Goal: Task Accomplishment & Management: Use online tool/utility

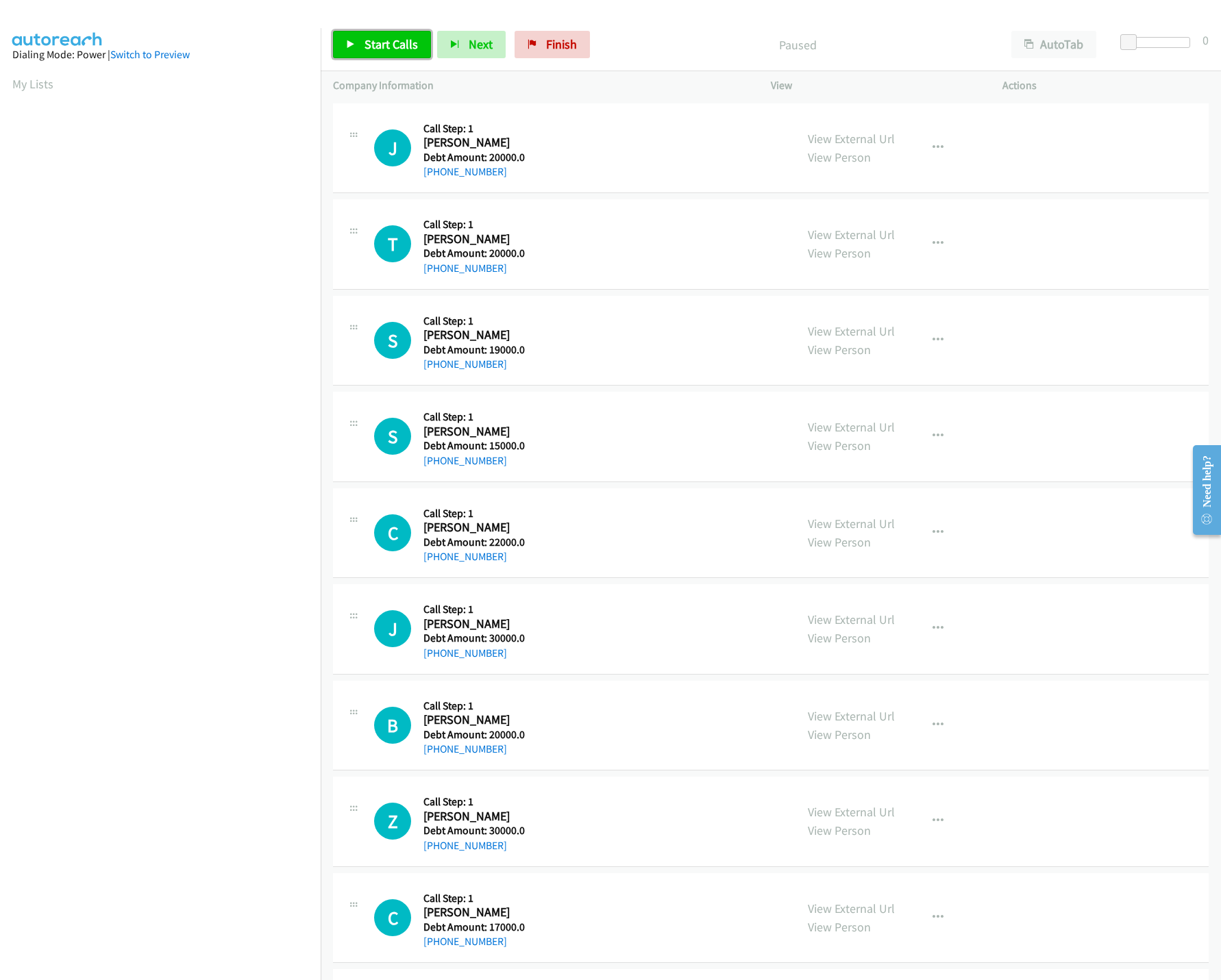
click at [357, 39] on link "Start Calls" at bounding box center [382, 44] width 98 height 27
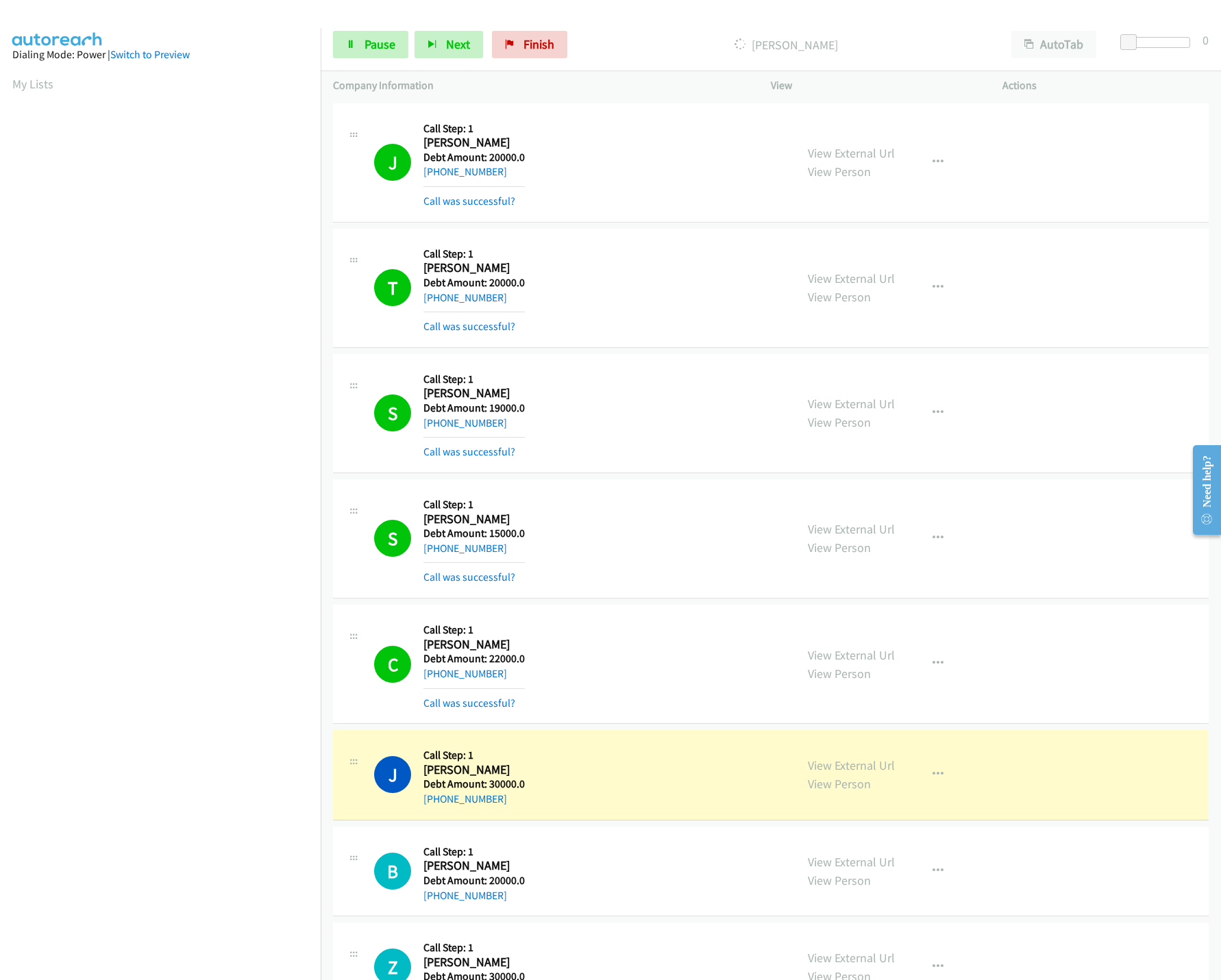
click at [252, 849] on nav "Dialing Mode: Power | Switch to Preview My Lists" at bounding box center [161, 518] width 321 height 980
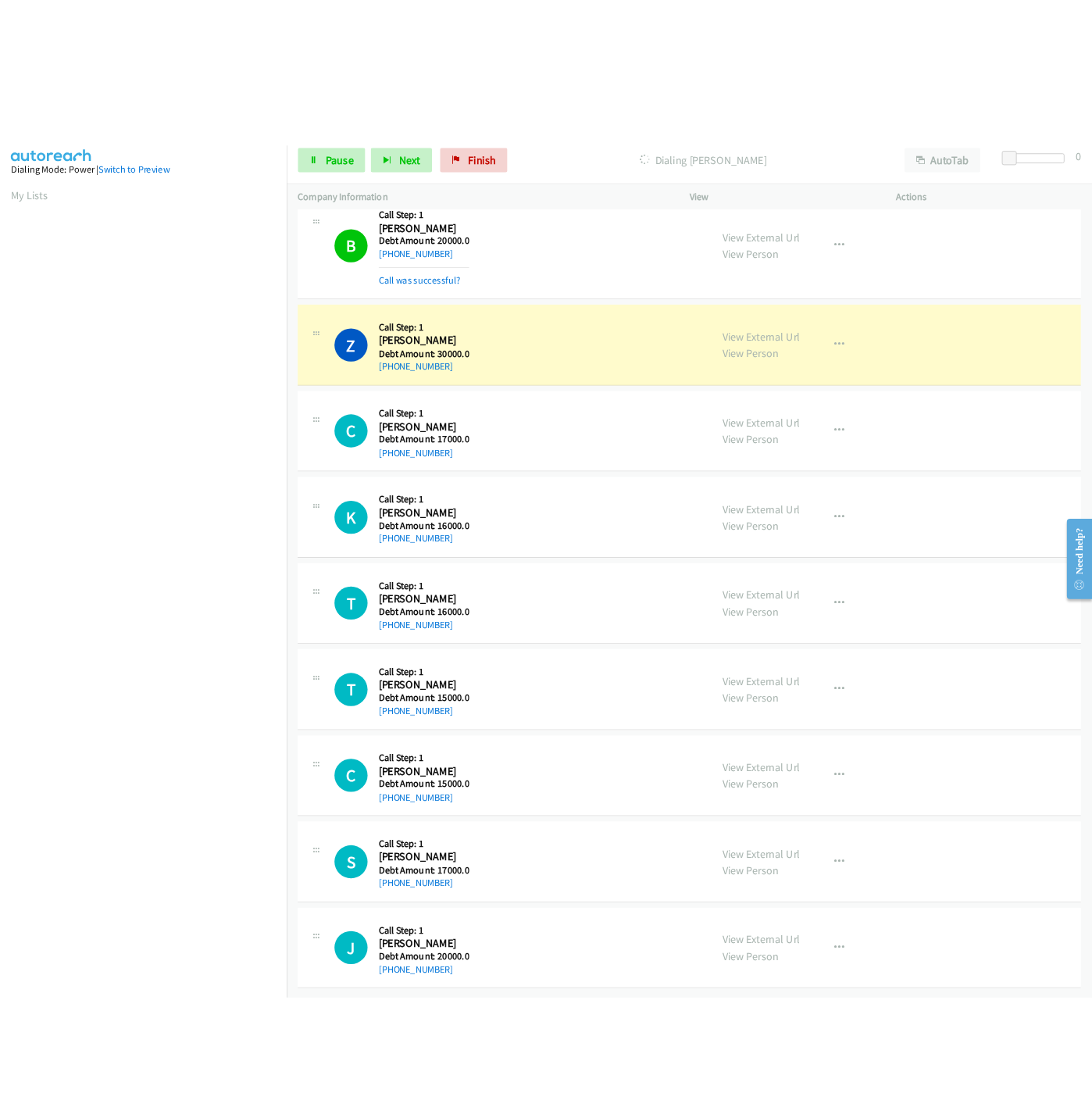
scroll to position [910, 0]
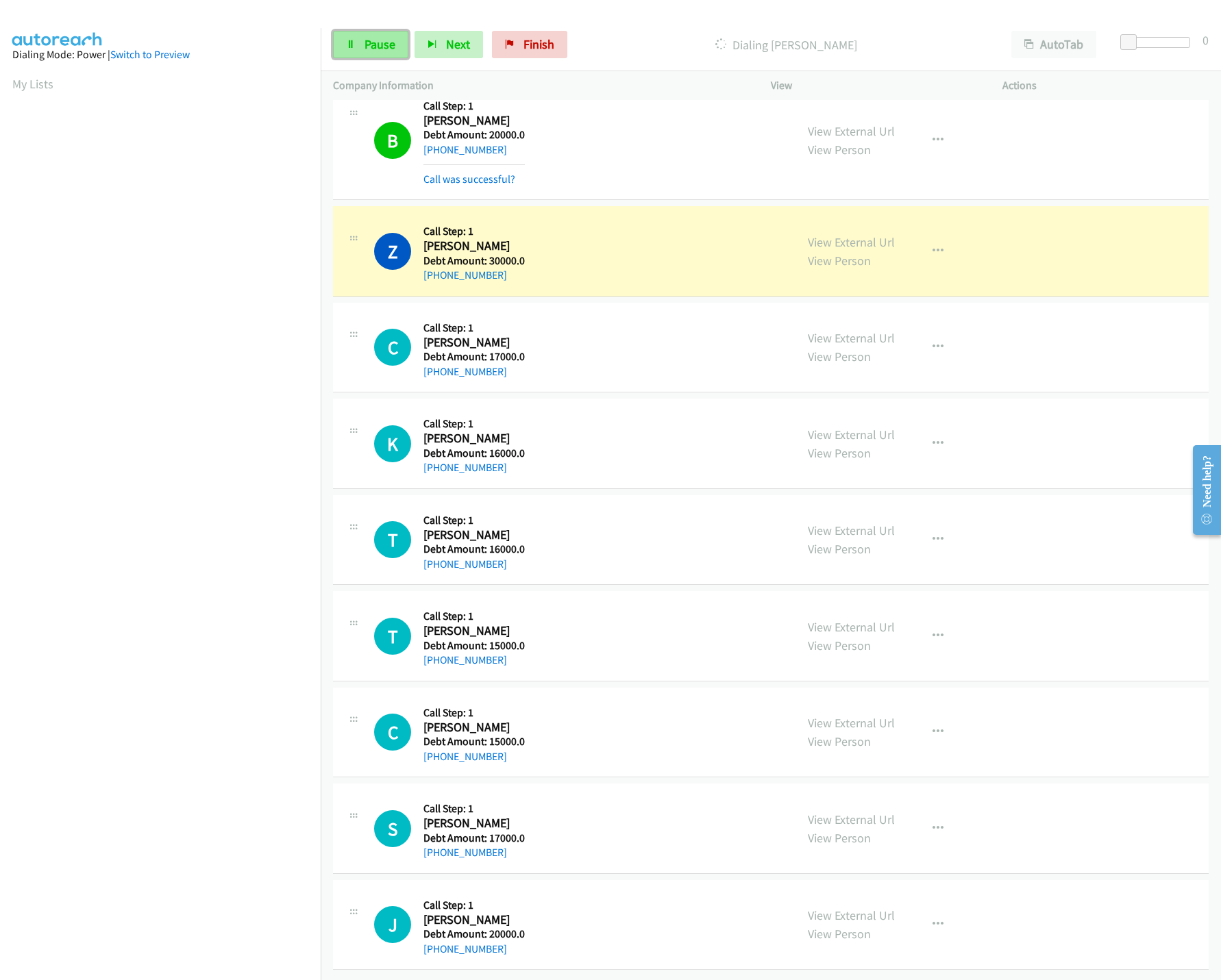
click at [381, 52] on span "Pause" at bounding box center [380, 44] width 31 height 16
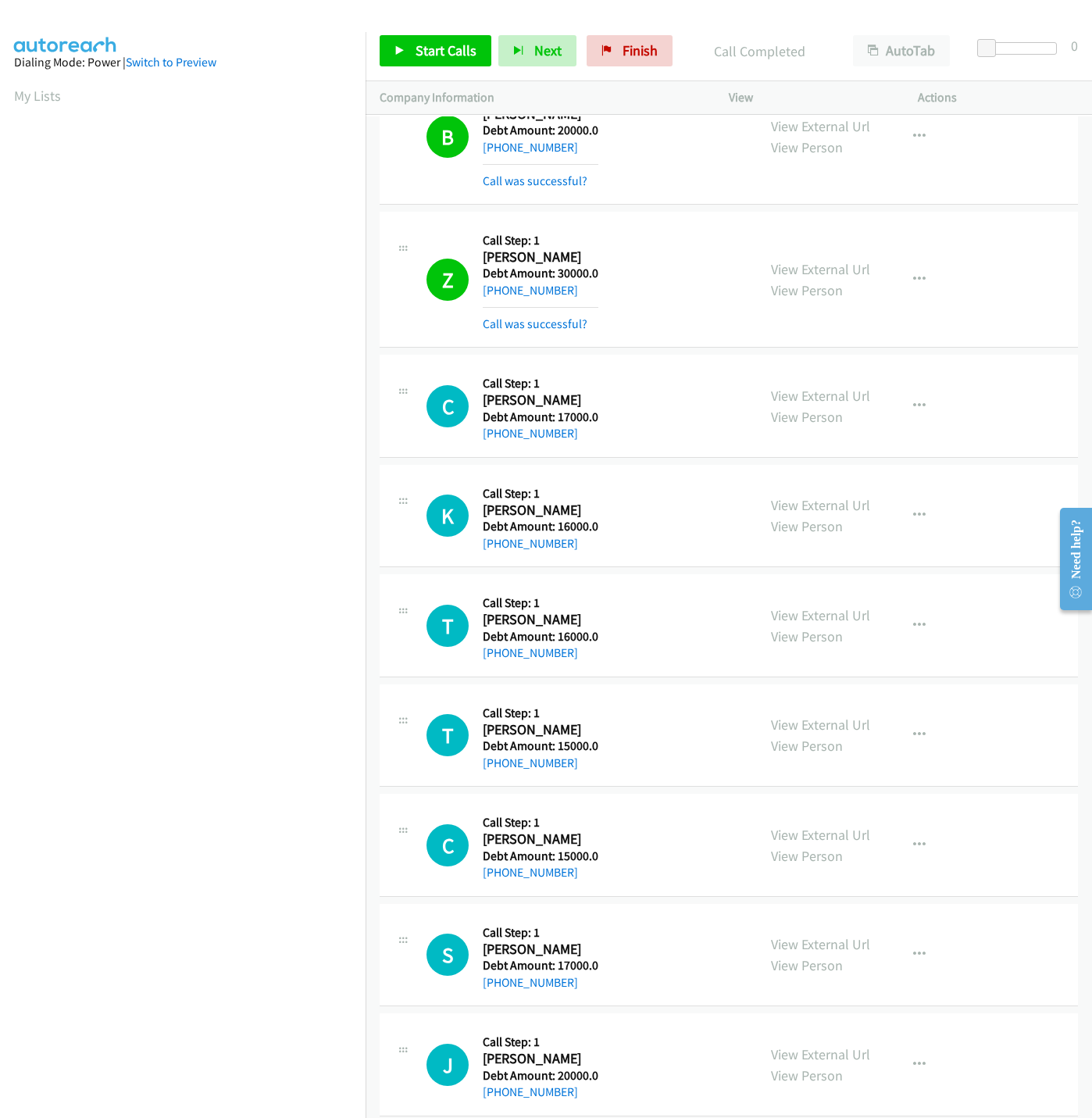
scroll to position [0, 6]
click at [442, 38] on link "Start Calls" at bounding box center [436, 50] width 112 height 31
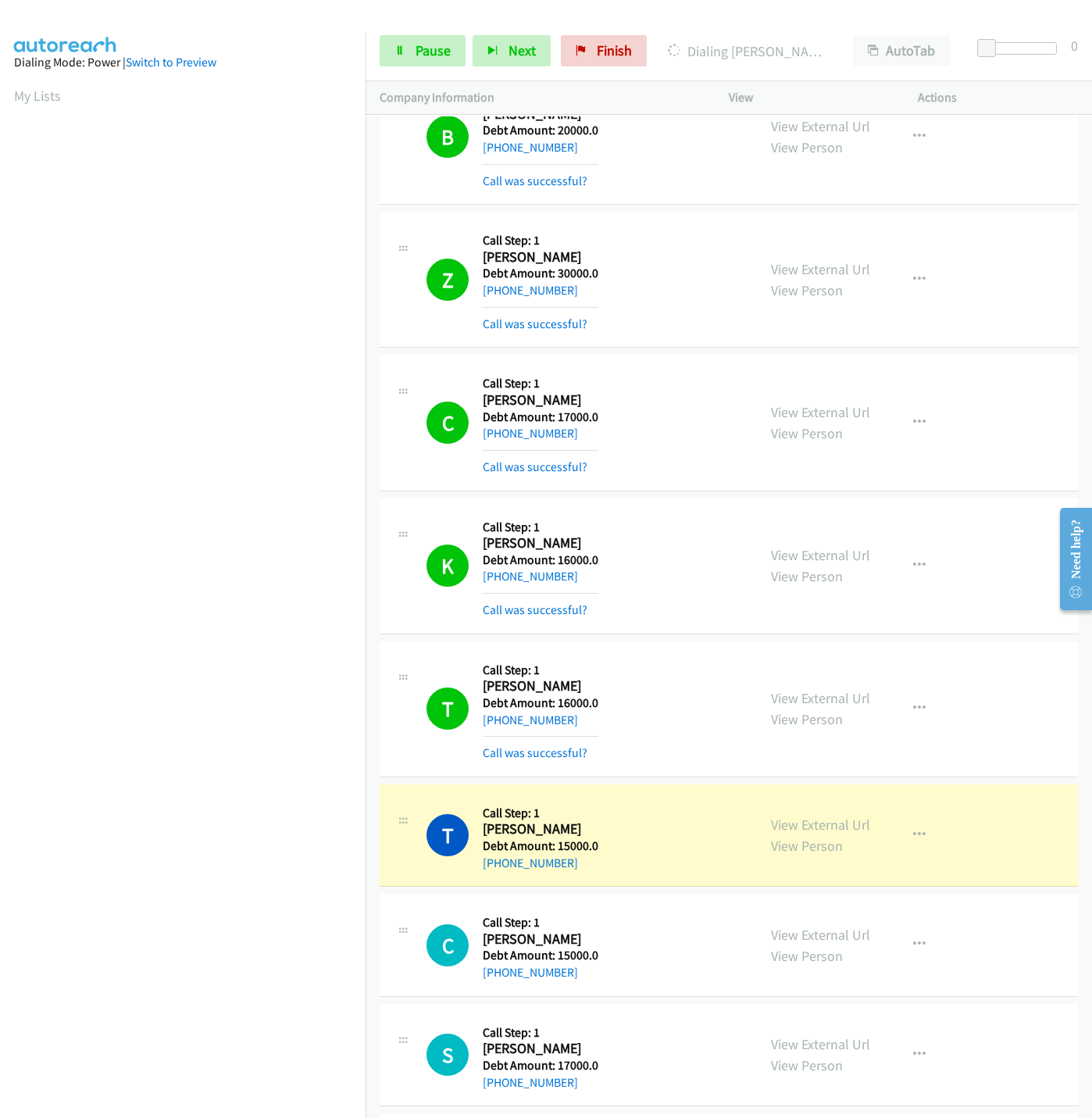
drag, startPoint x: 260, startPoint y: 938, endPoint x: 272, endPoint y: 884, distance: 55.3
click at [260, 938] on nav "Dialing Mode: Power | Switch to Preview My Lists" at bounding box center [183, 591] width 367 height 1118
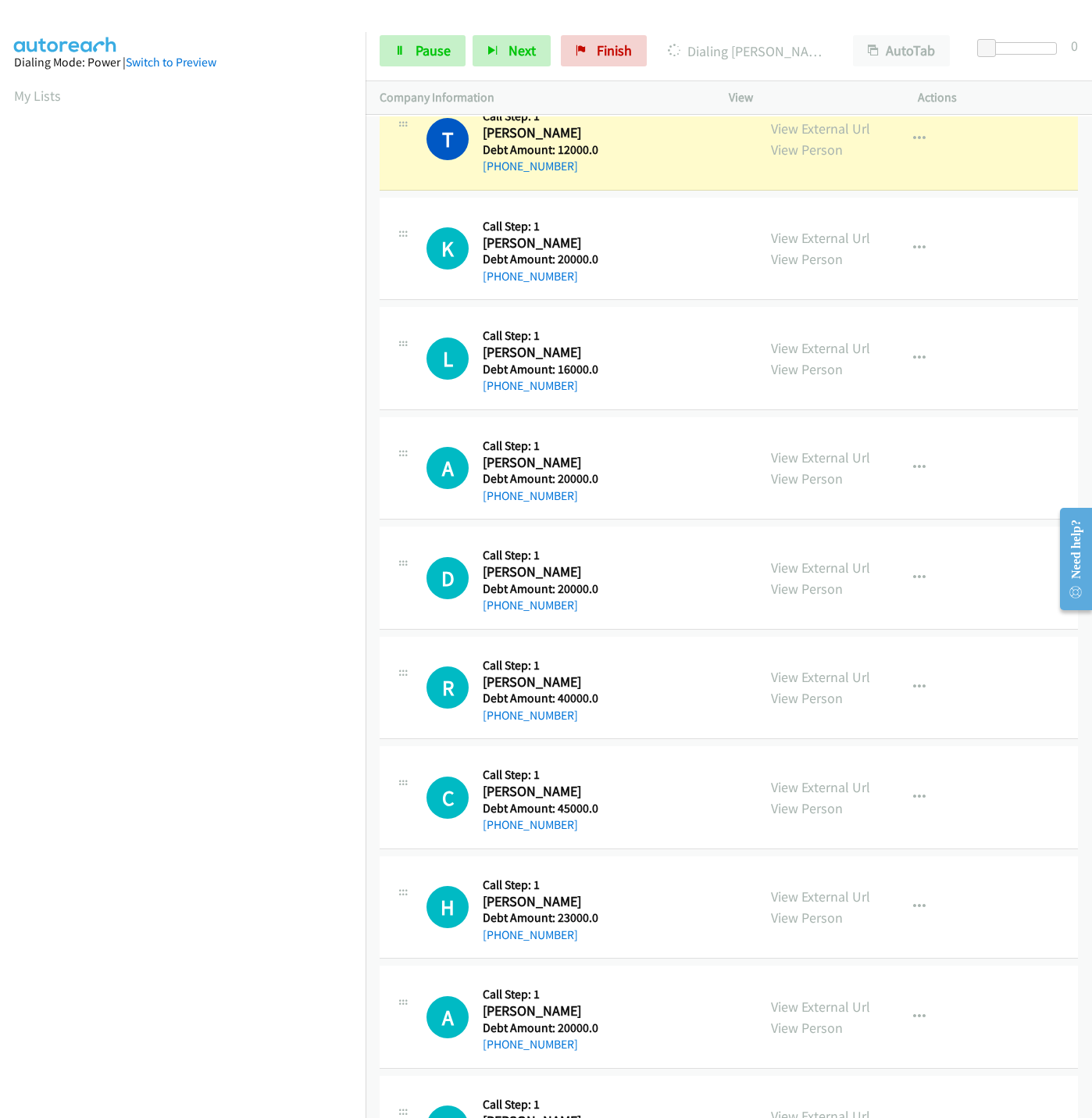
scroll to position [2296, 0]
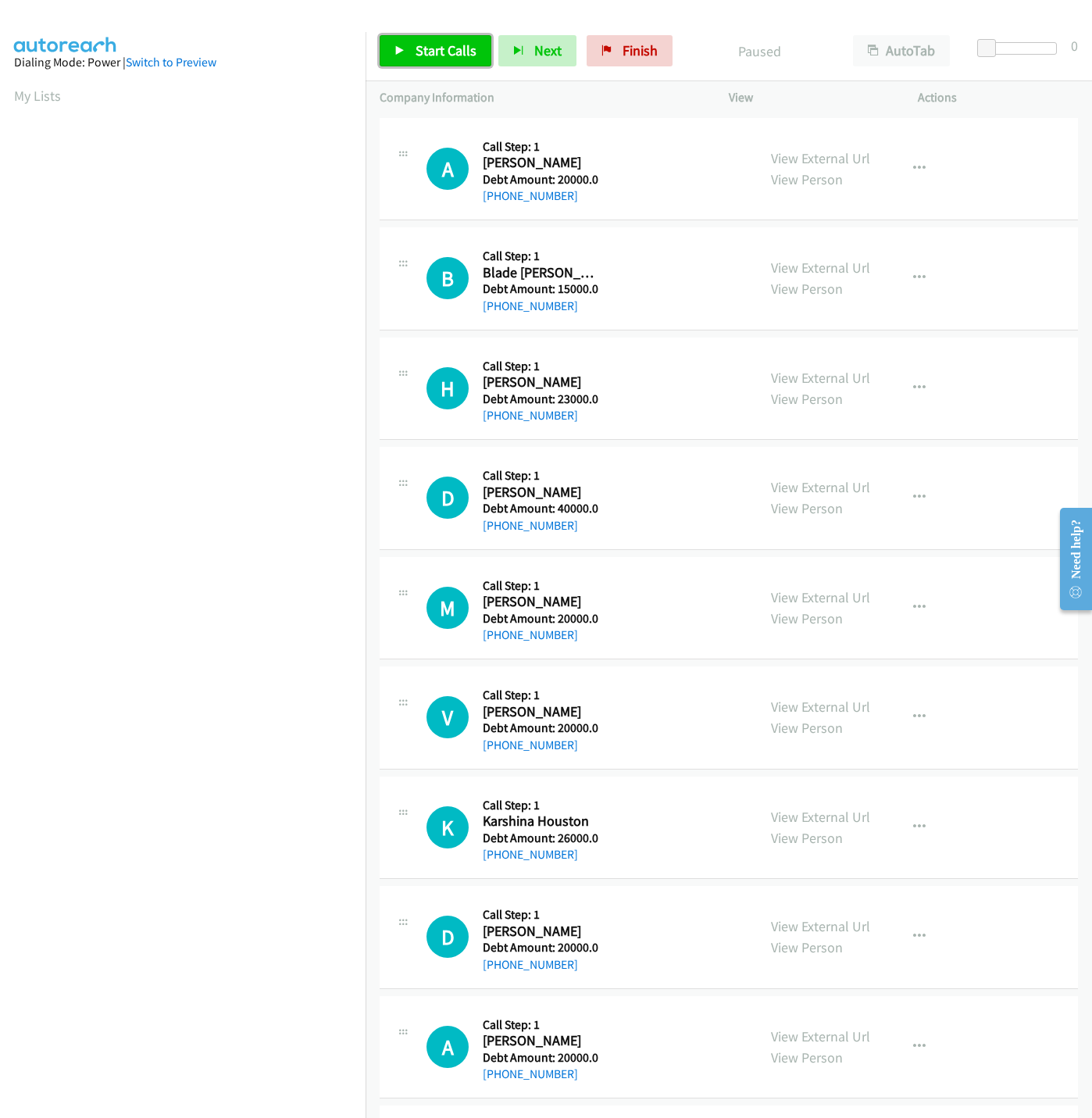
click at [469, 59] on span "Start Calls" at bounding box center [446, 50] width 61 height 18
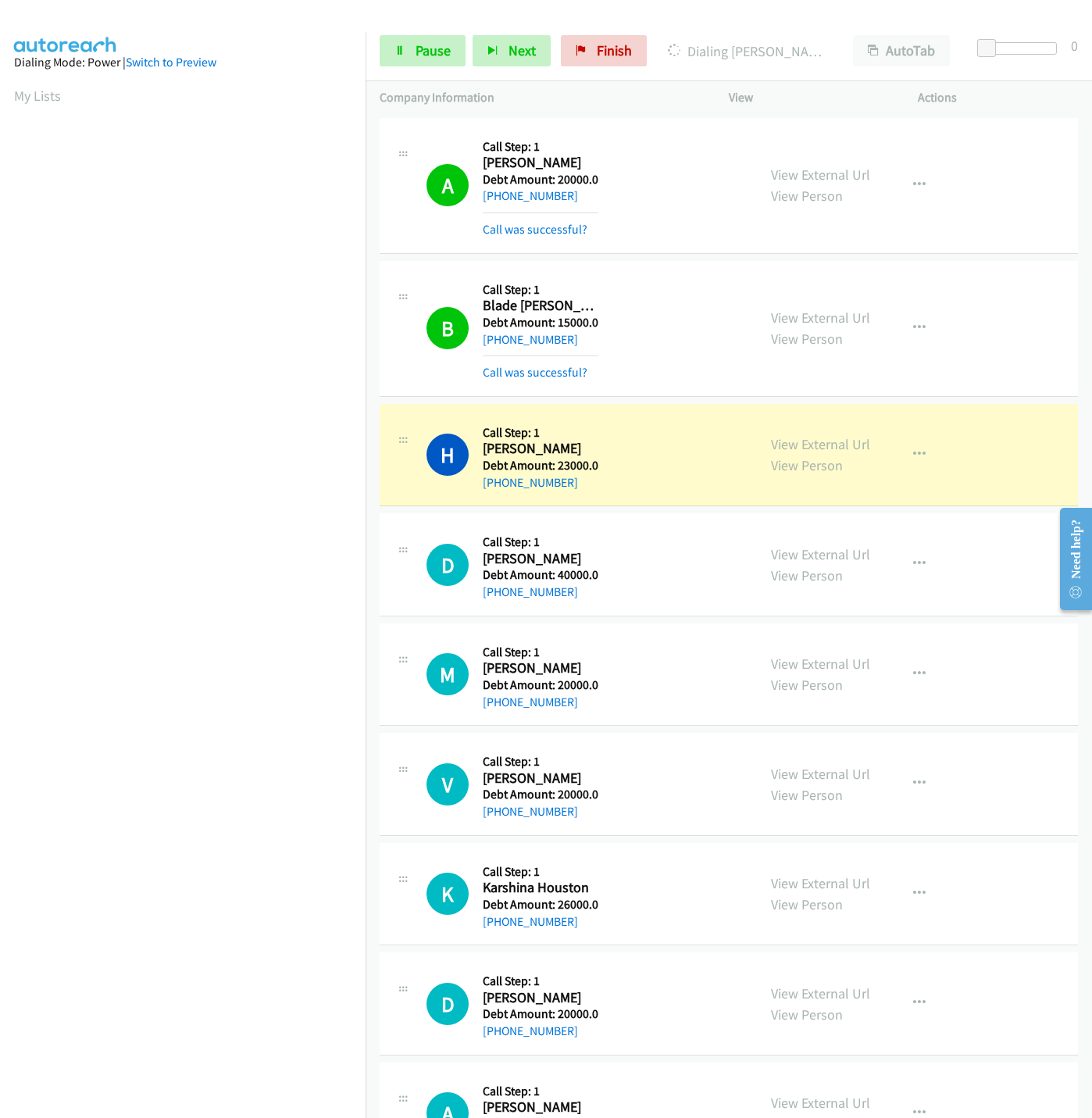
click at [260, 1030] on nav "Dialing Mode: Power | Switch to Preview My Lists" at bounding box center [183, 591] width 367 height 1118
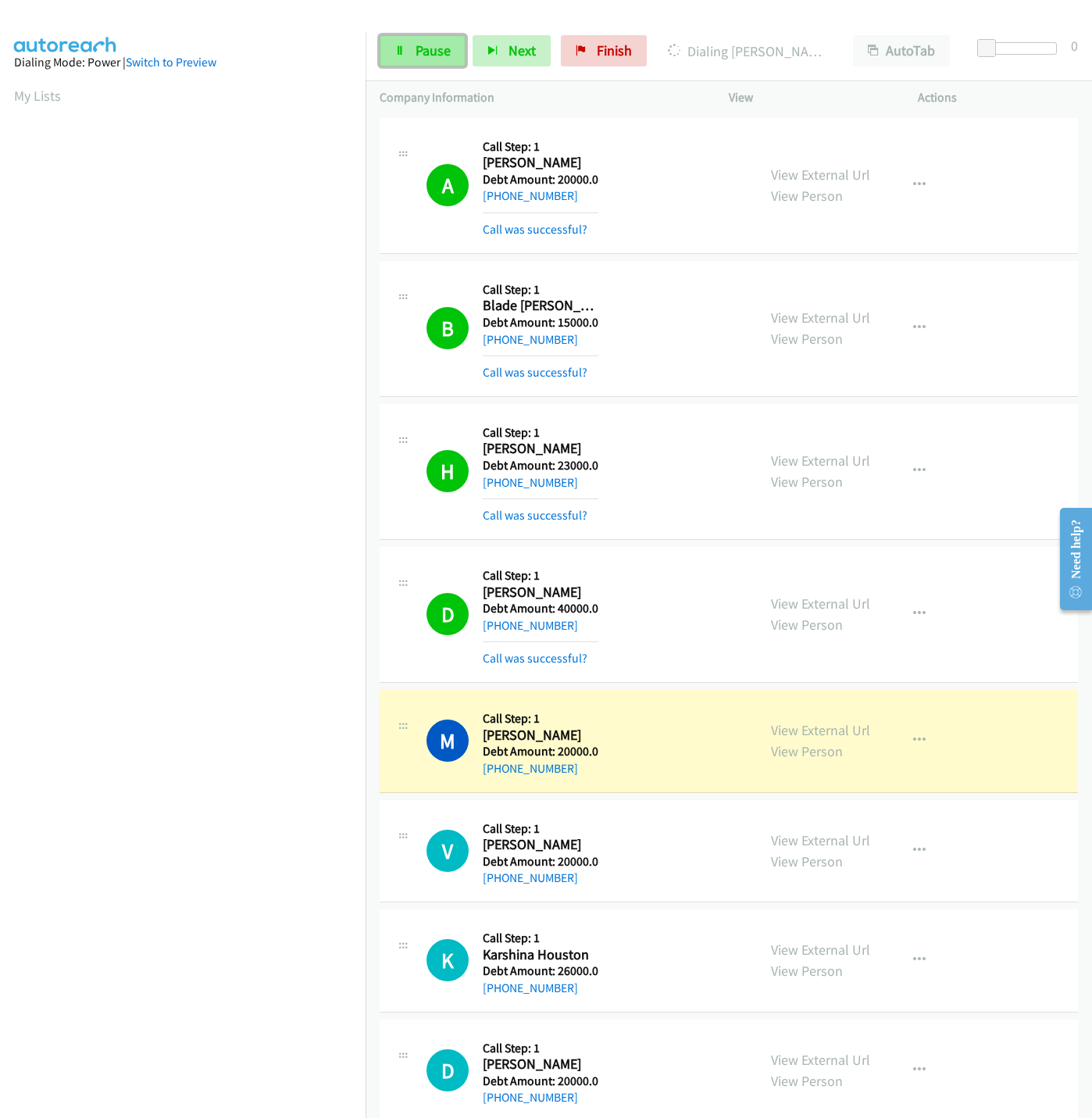
click at [408, 43] on link "Pause" at bounding box center [423, 50] width 86 height 31
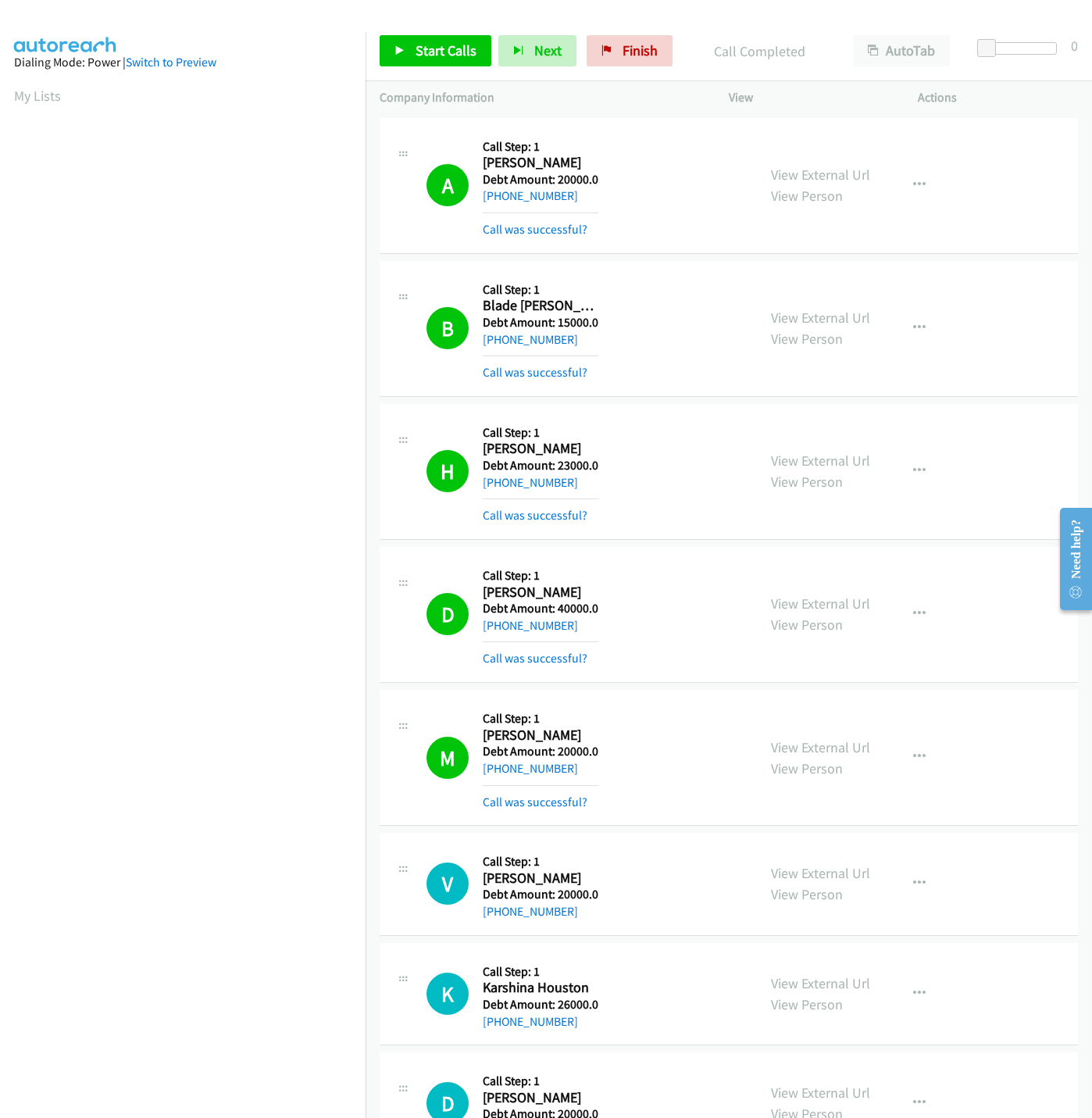
scroll to position [0, 6]
click at [397, 55] on icon at bounding box center [400, 52] width 11 height 11
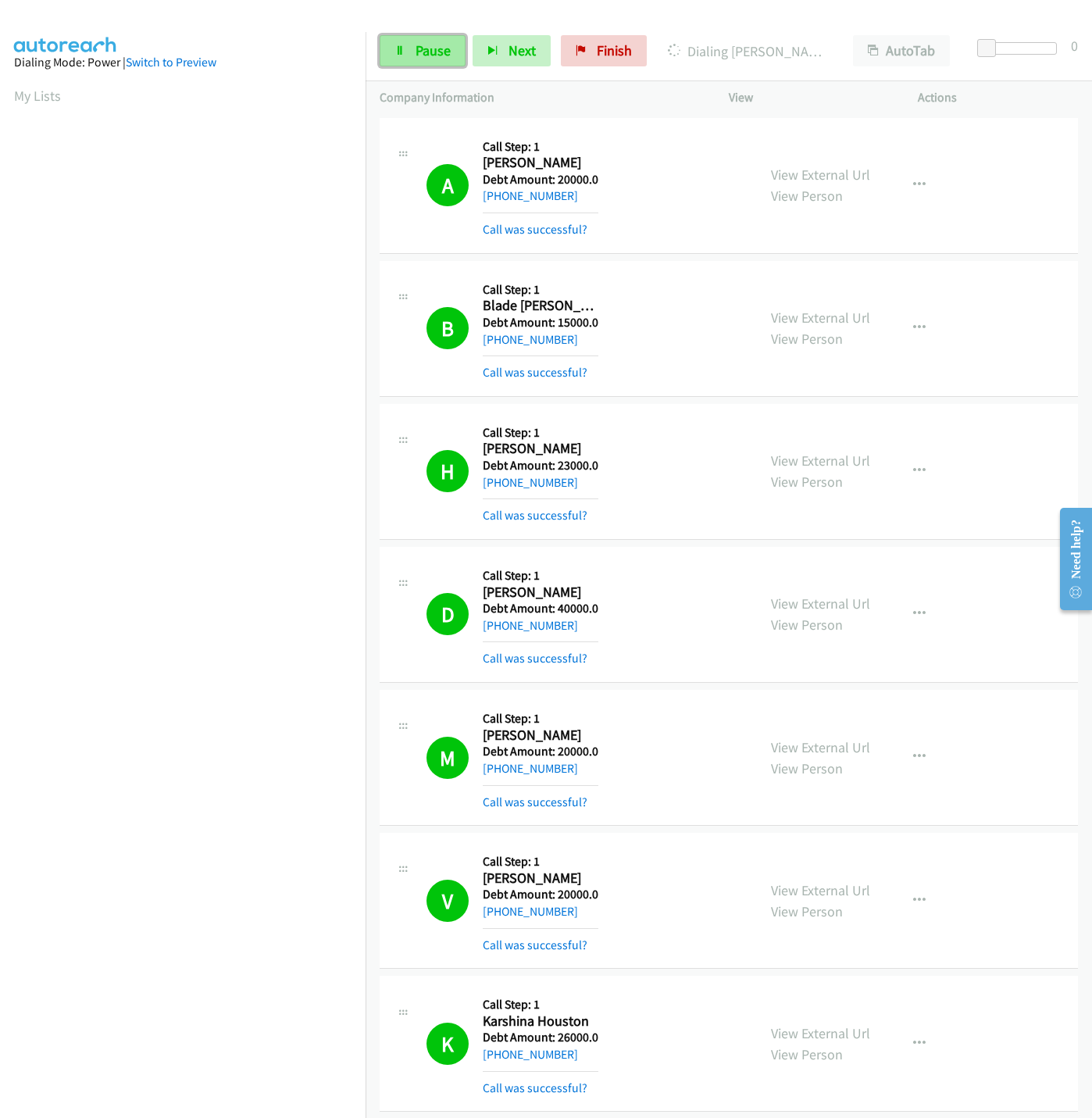
click at [399, 56] on link "Pause" at bounding box center [423, 50] width 86 height 31
click at [462, 36] on link "Start Calls" at bounding box center [436, 50] width 112 height 31
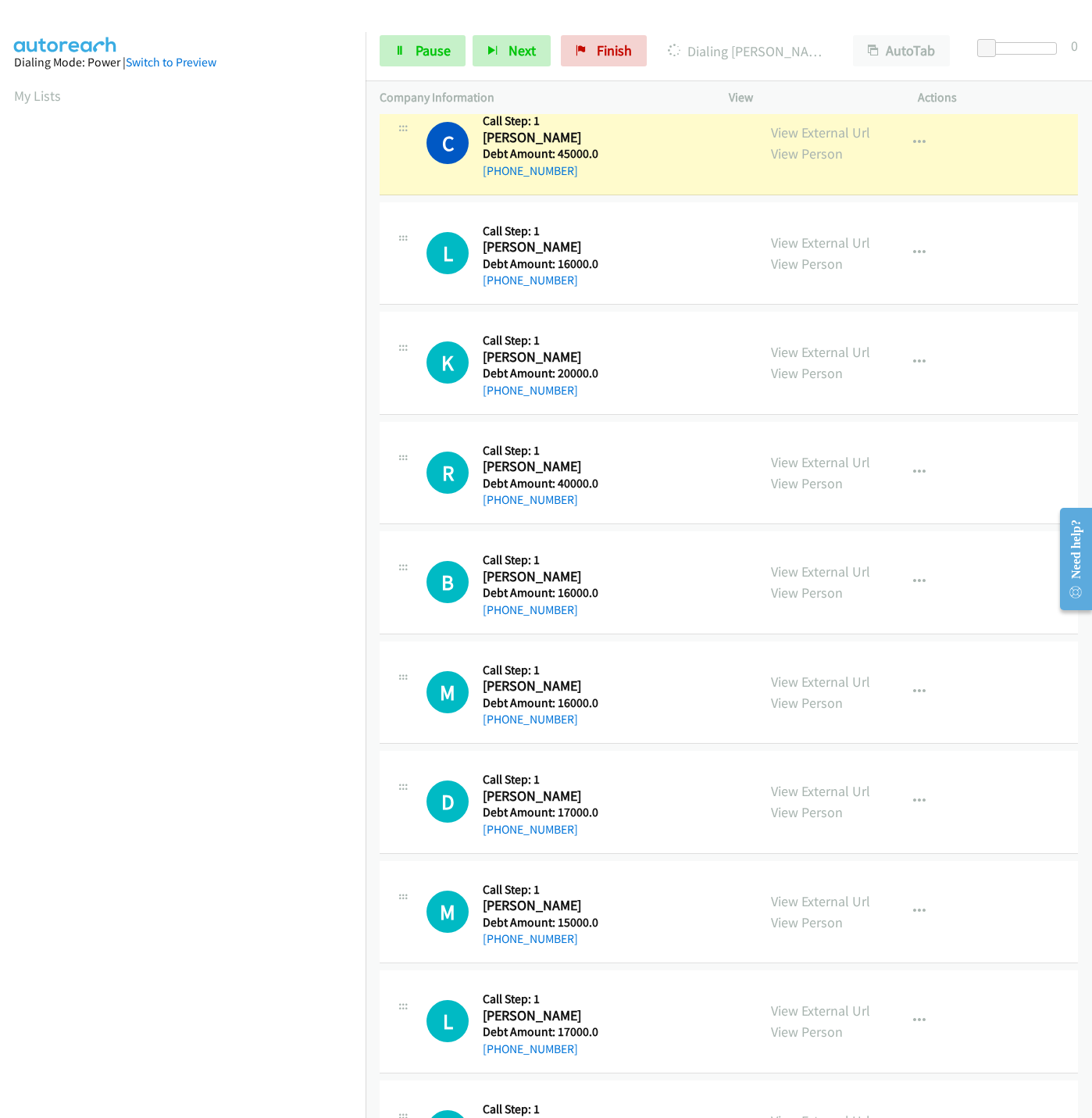
scroll to position [1277, 0]
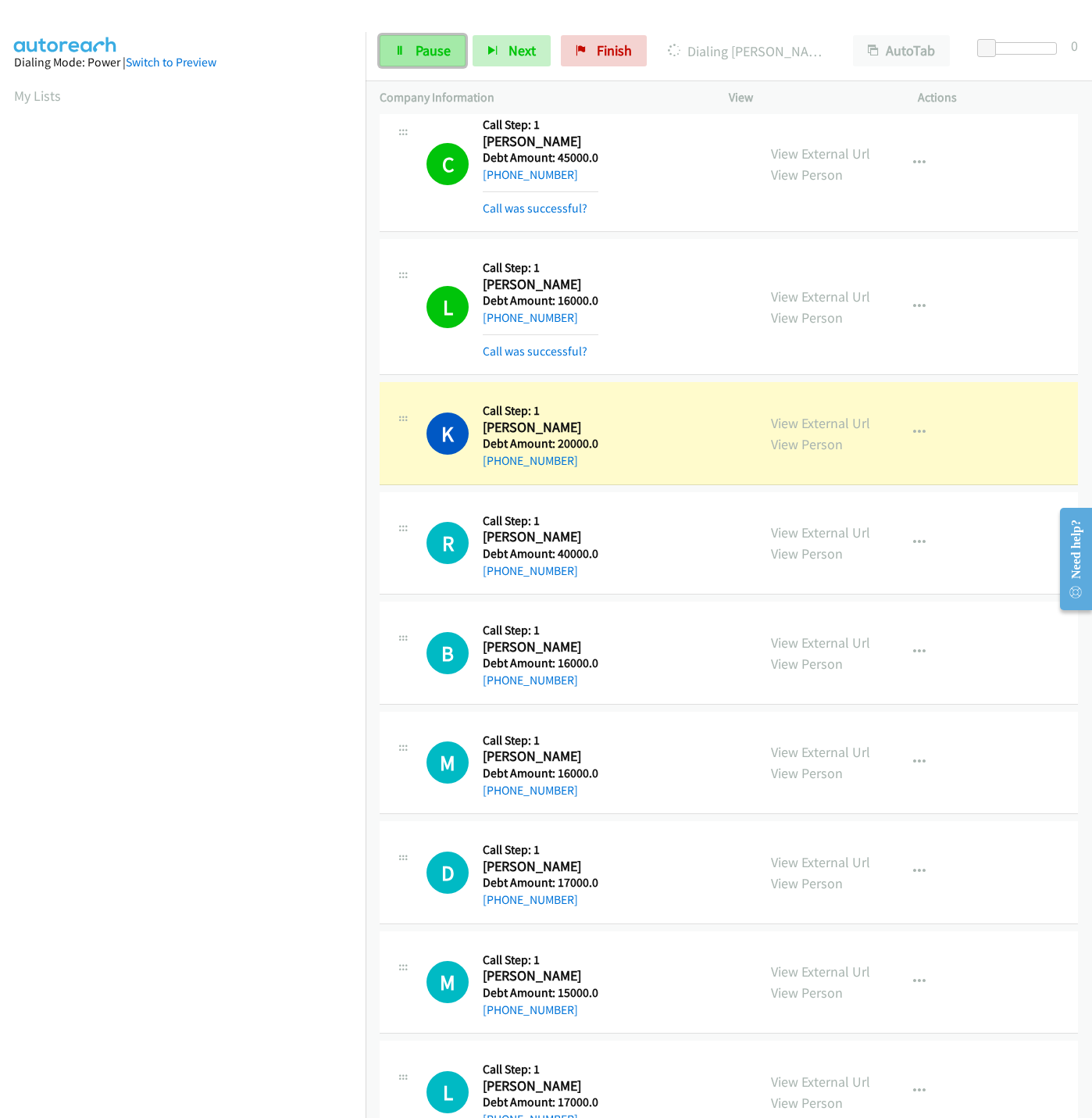
click at [411, 59] on link "Pause" at bounding box center [423, 50] width 86 height 31
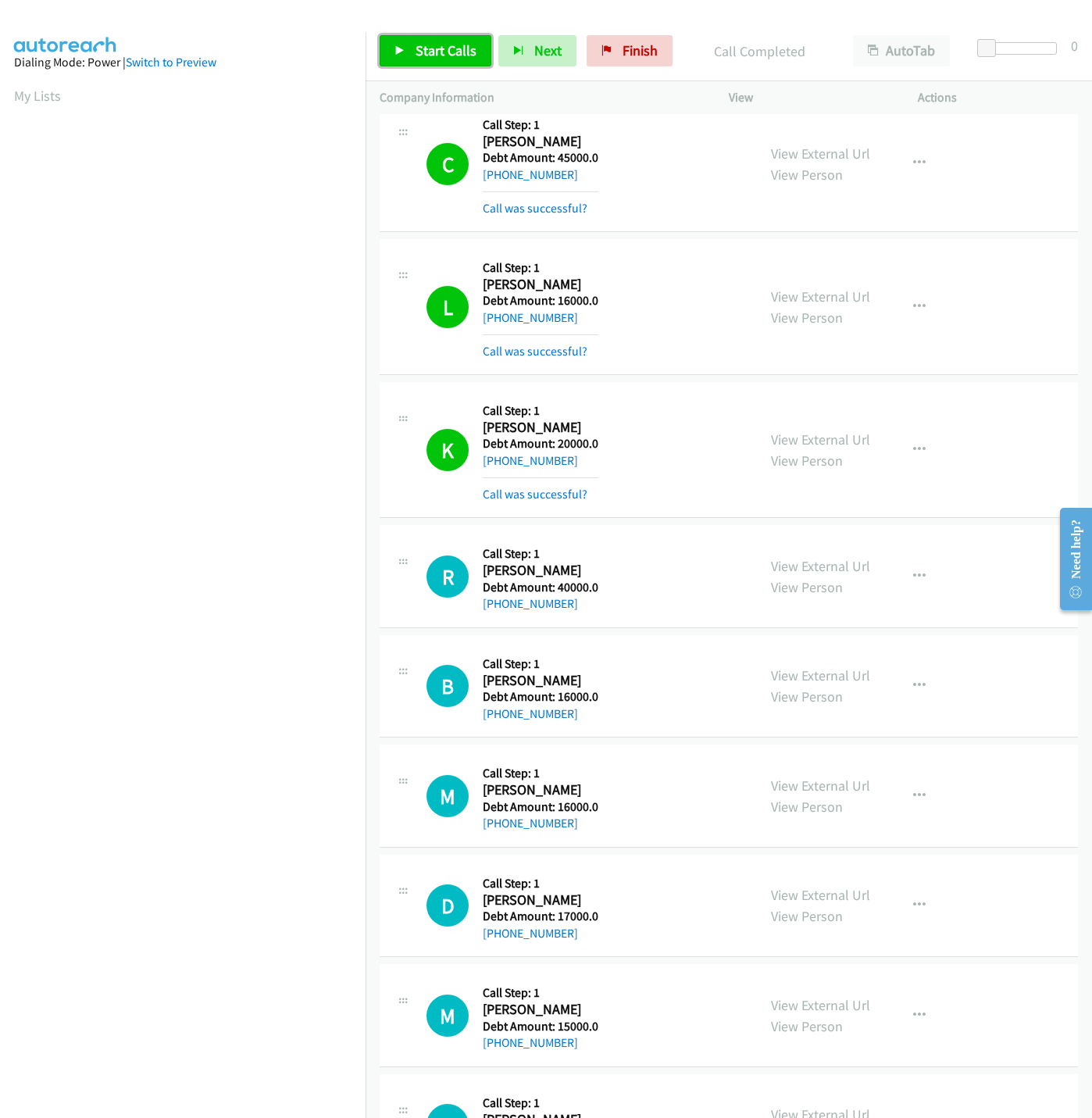
click at [394, 47] on icon at bounding box center [400, 52] width 11 height 11
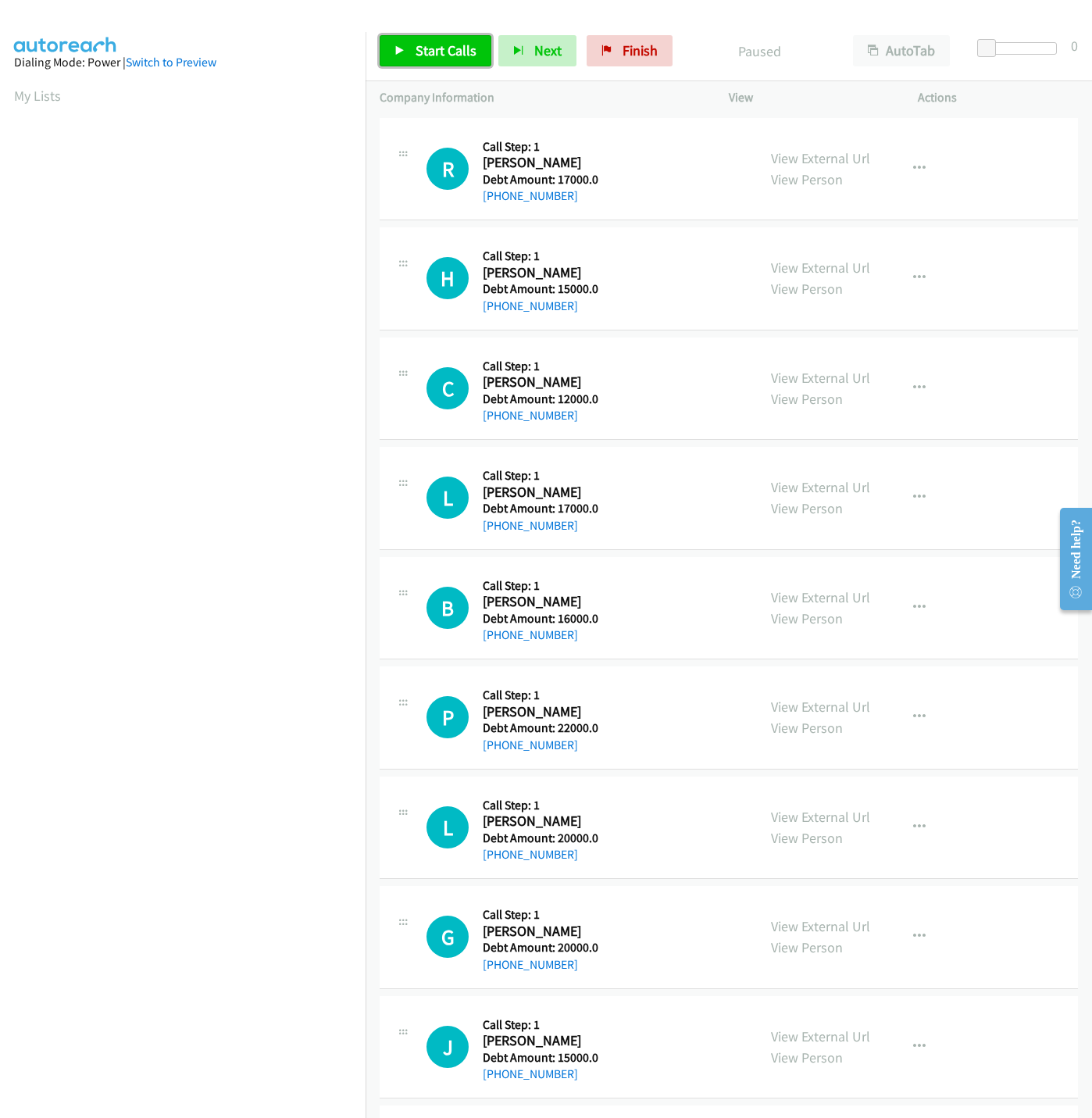
click at [436, 57] on span "Start Calls" at bounding box center [446, 50] width 61 height 18
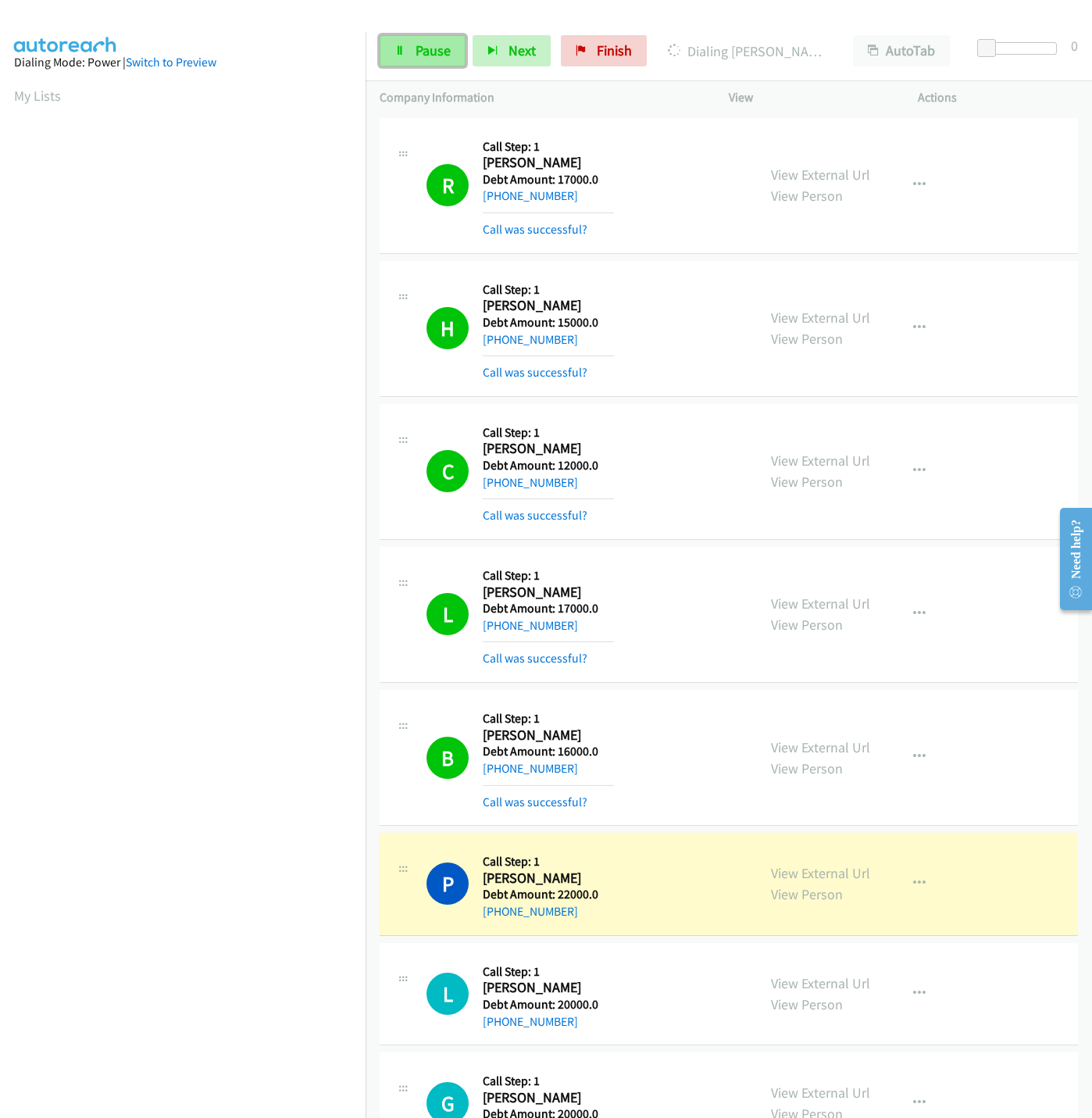
click at [434, 49] on span "Pause" at bounding box center [433, 50] width 35 height 18
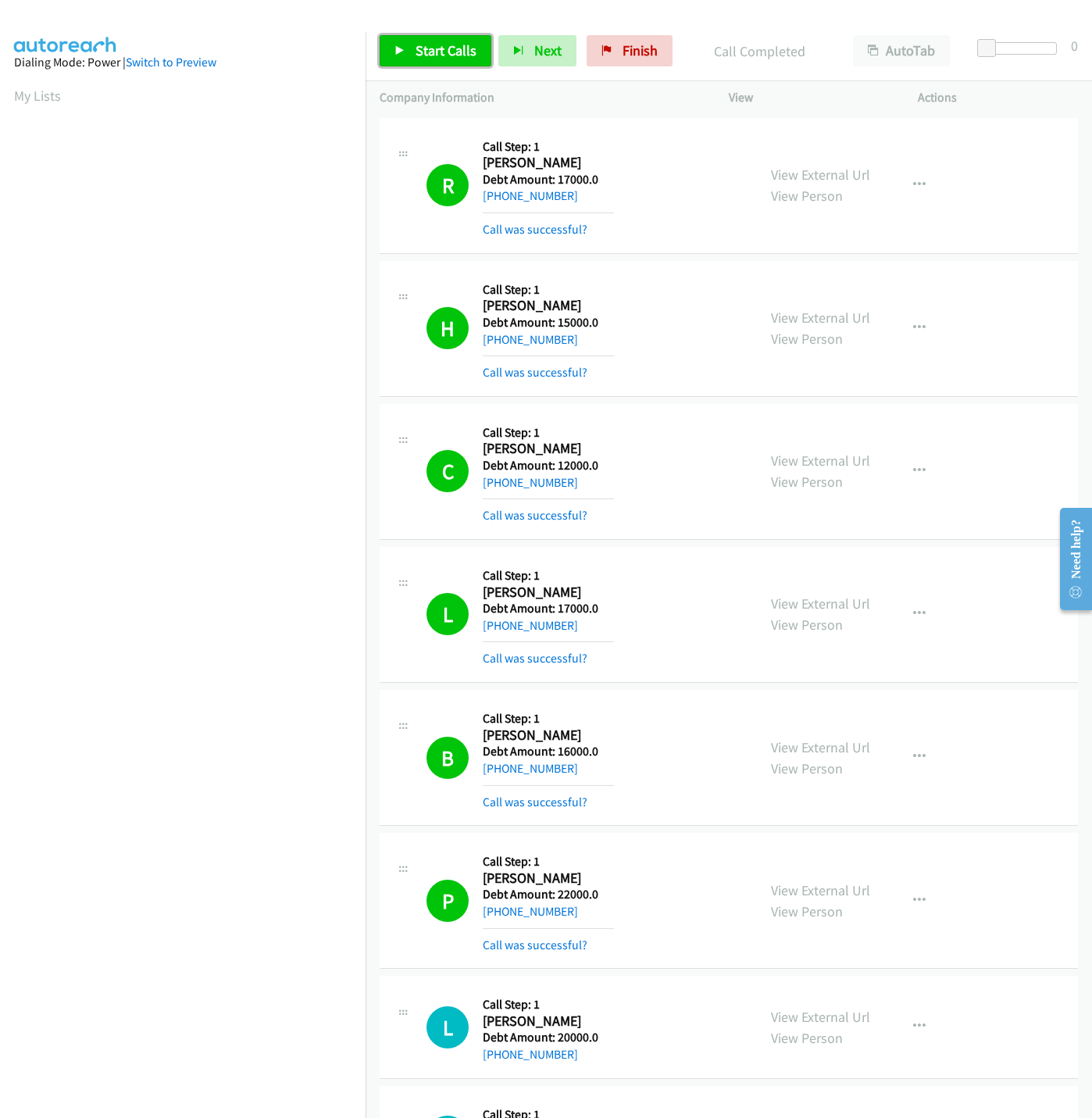
click at [461, 55] on span "Start Calls" at bounding box center [446, 50] width 61 height 18
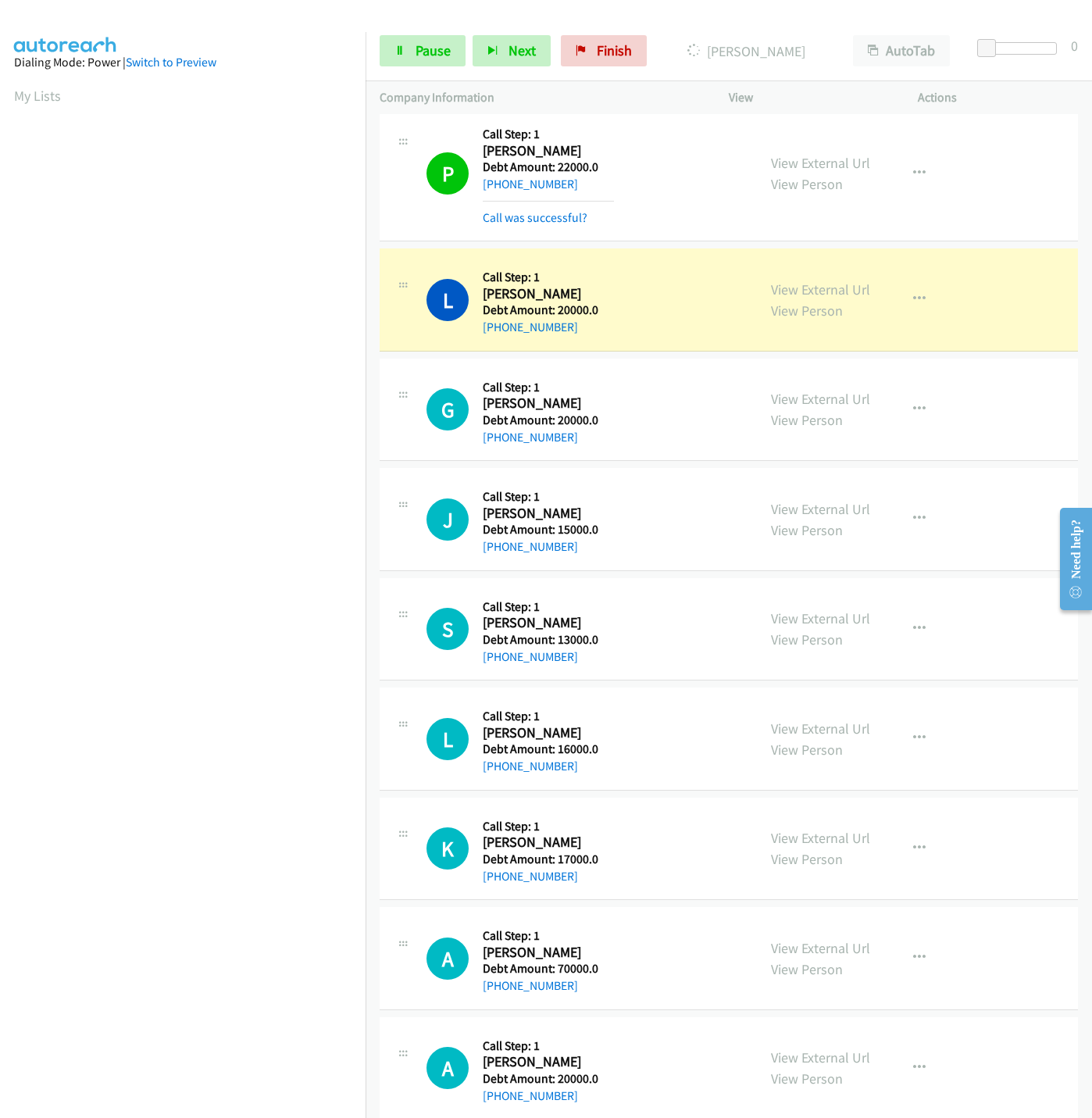
scroll to position [765, 0]
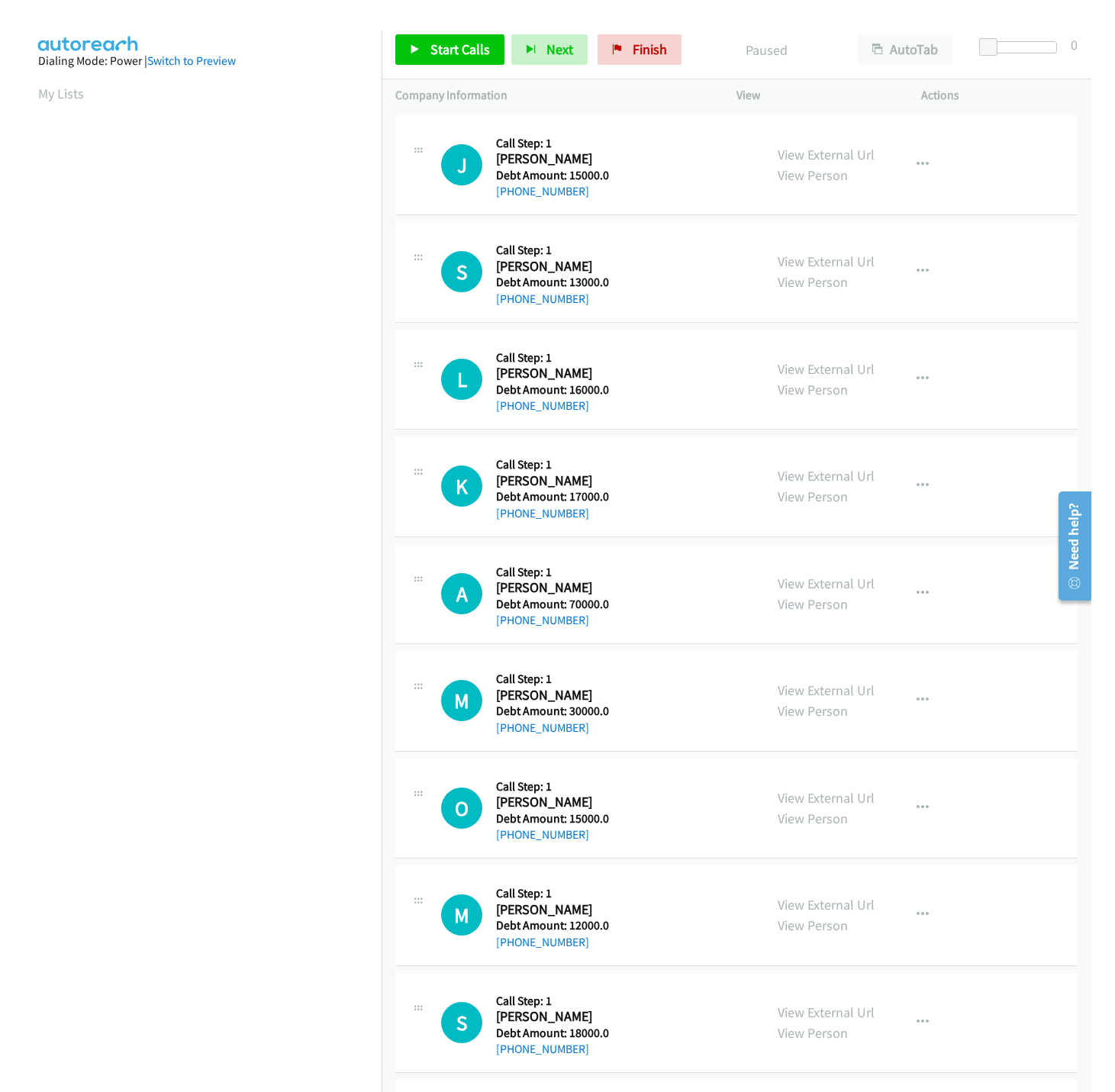
scroll to position [0, 6]
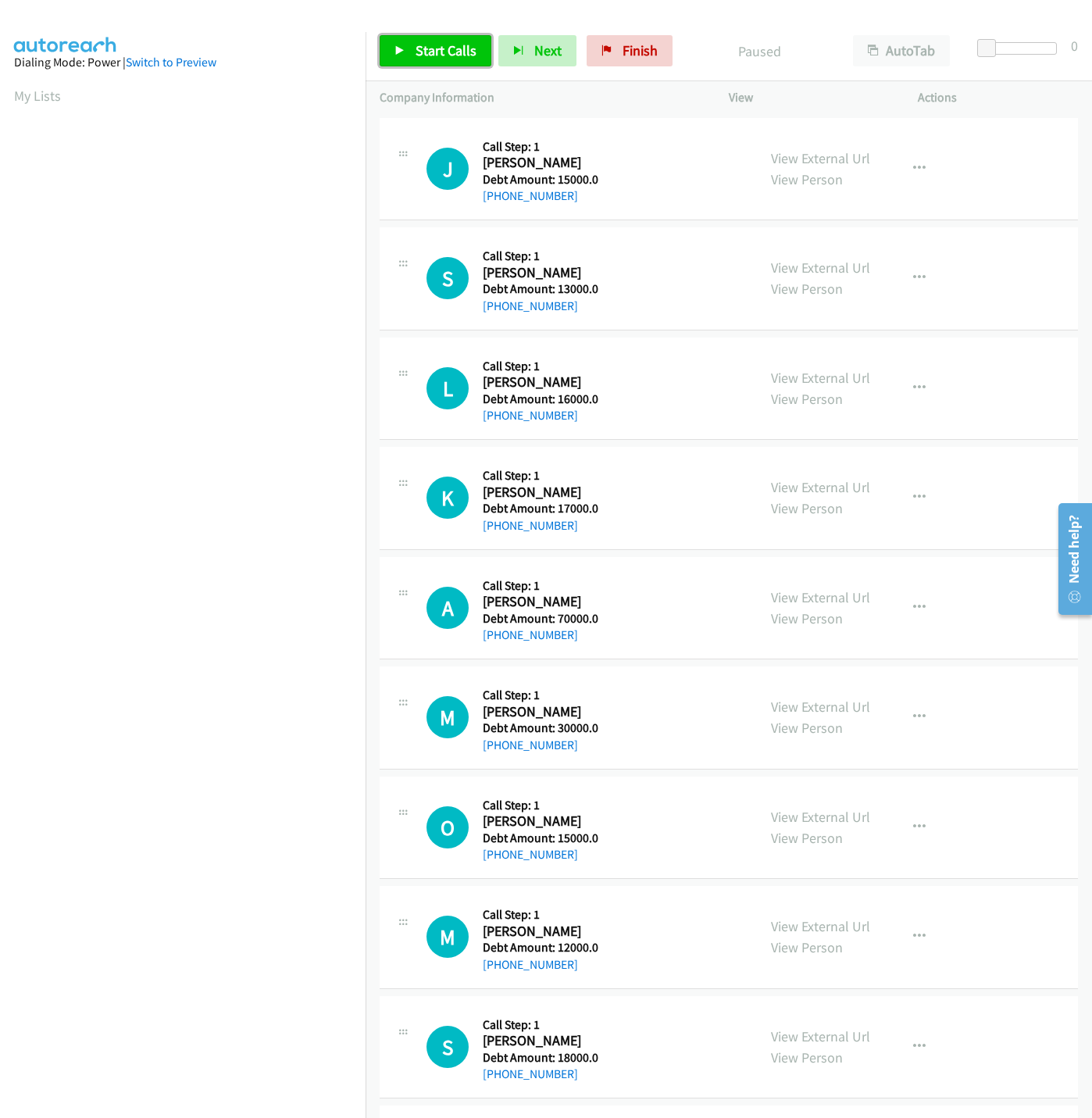
click at [397, 50] on icon at bounding box center [400, 52] width 11 height 11
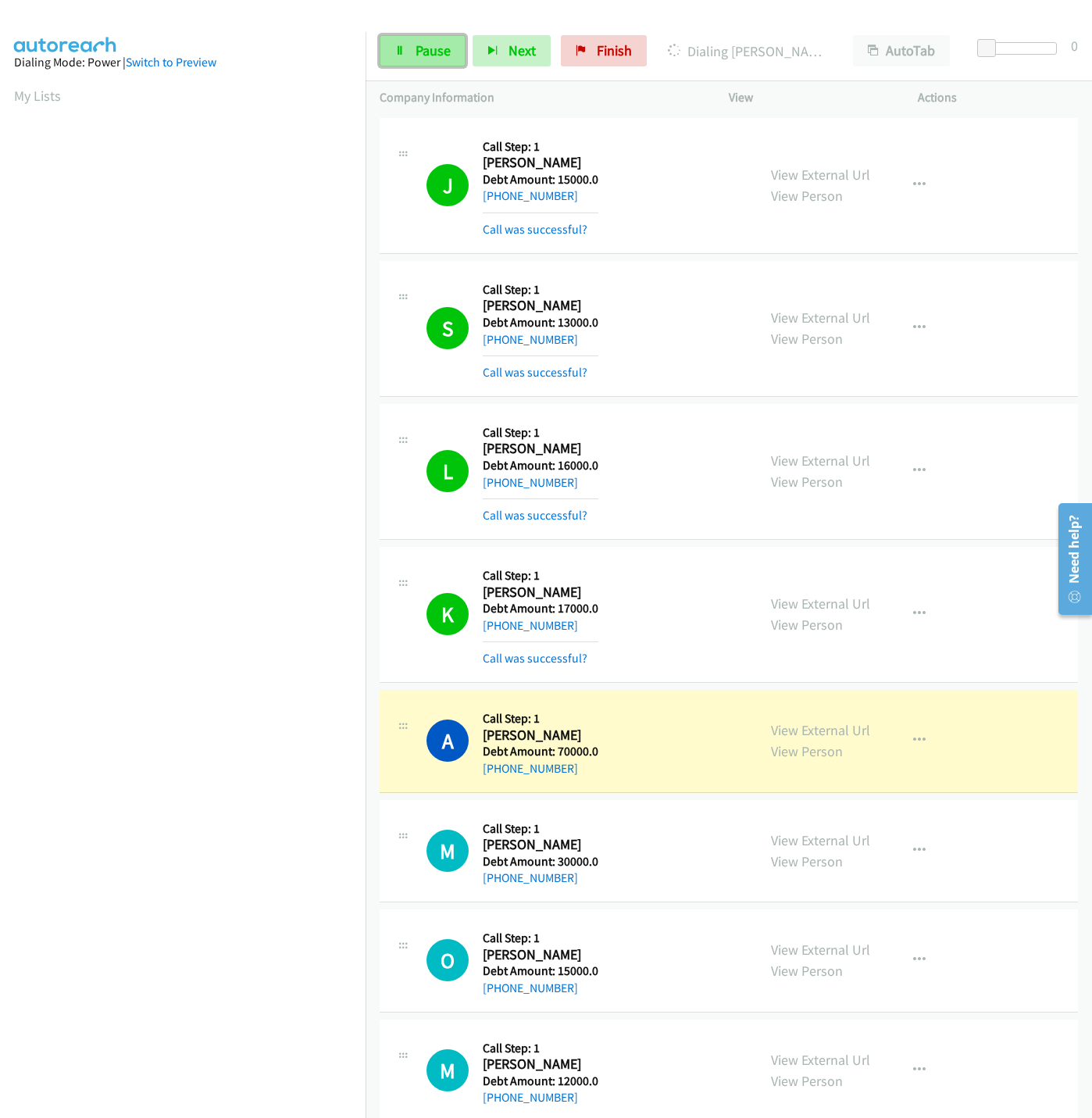
click at [434, 37] on link "Pause" at bounding box center [423, 50] width 86 height 31
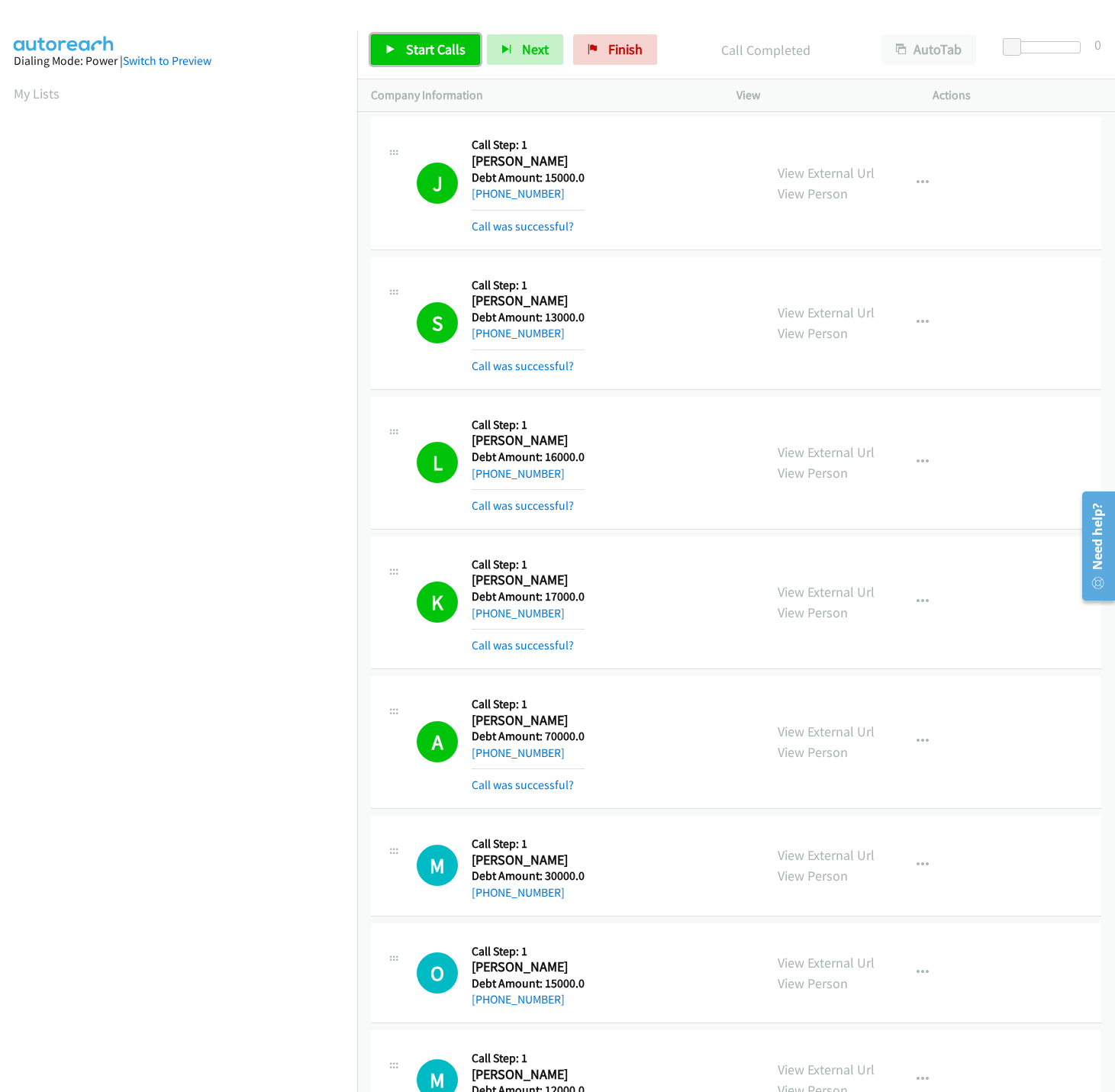
click at [419, 45] on span "Start Calls" at bounding box center [436, 49] width 59 height 18
click at [412, 54] on span "Pause" at bounding box center [423, 49] width 34 height 18
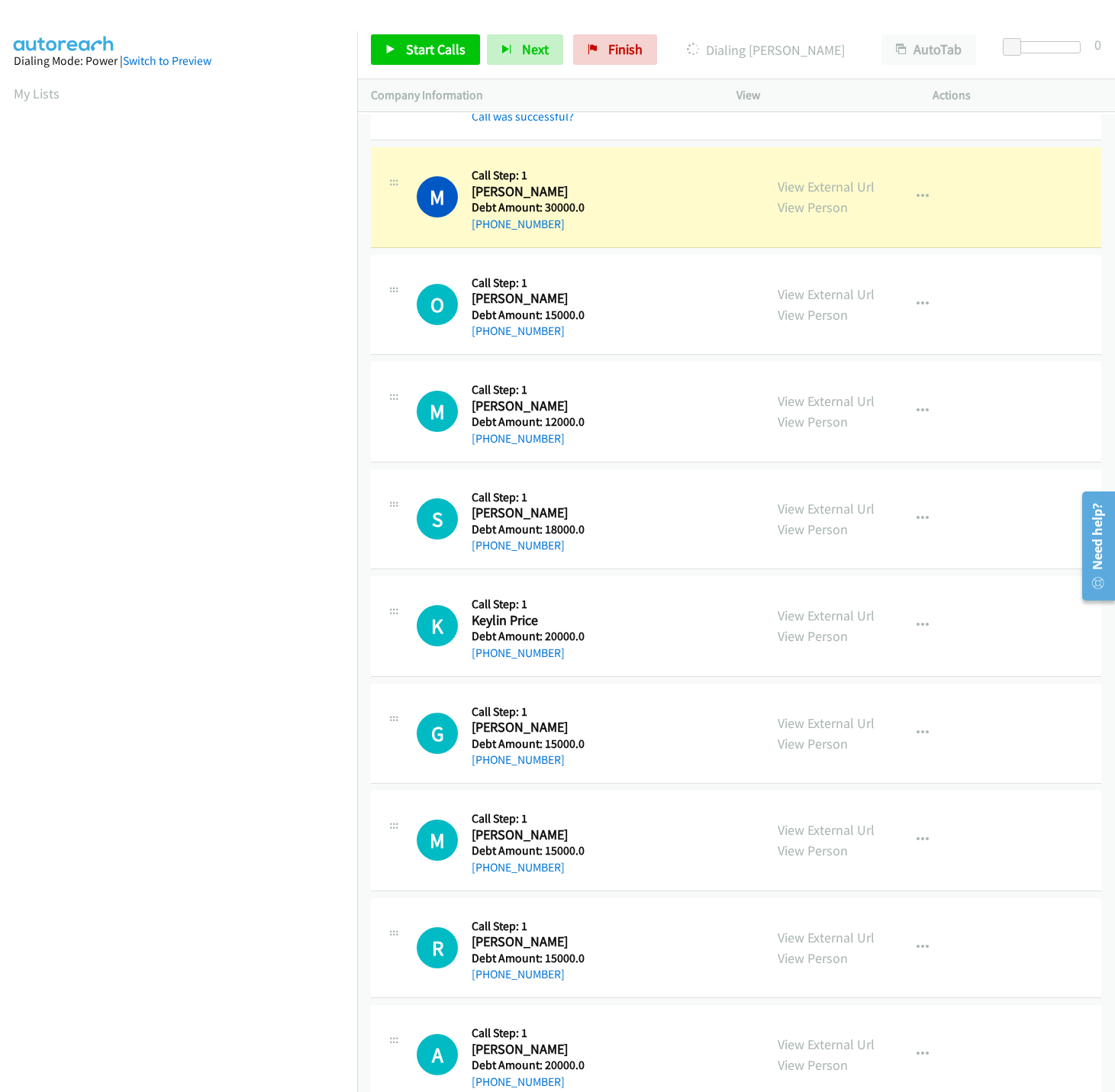
scroll to position [690, 0]
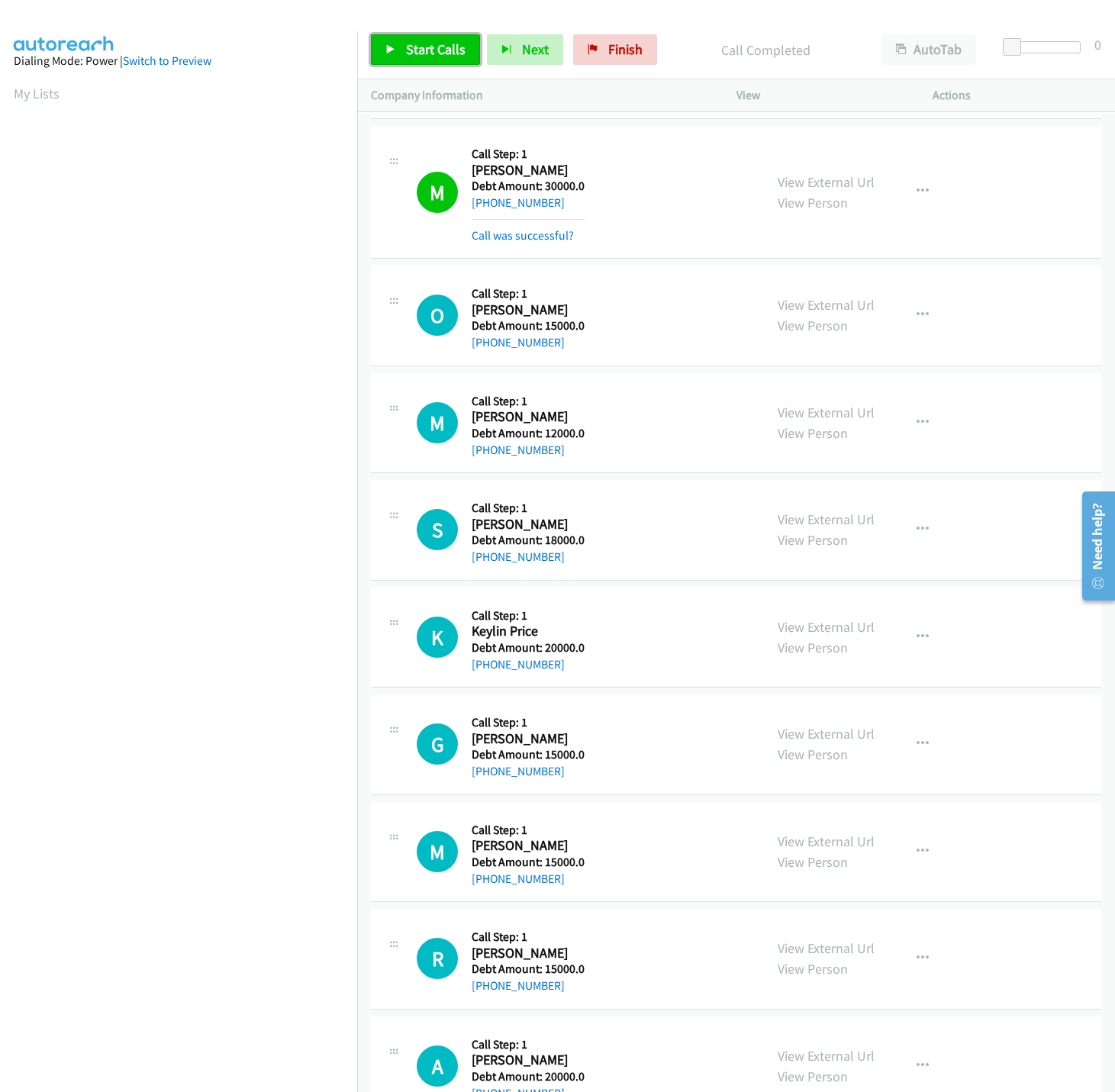
click at [444, 58] on link "Start Calls" at bounding box center [426, 49] width 109 height 31
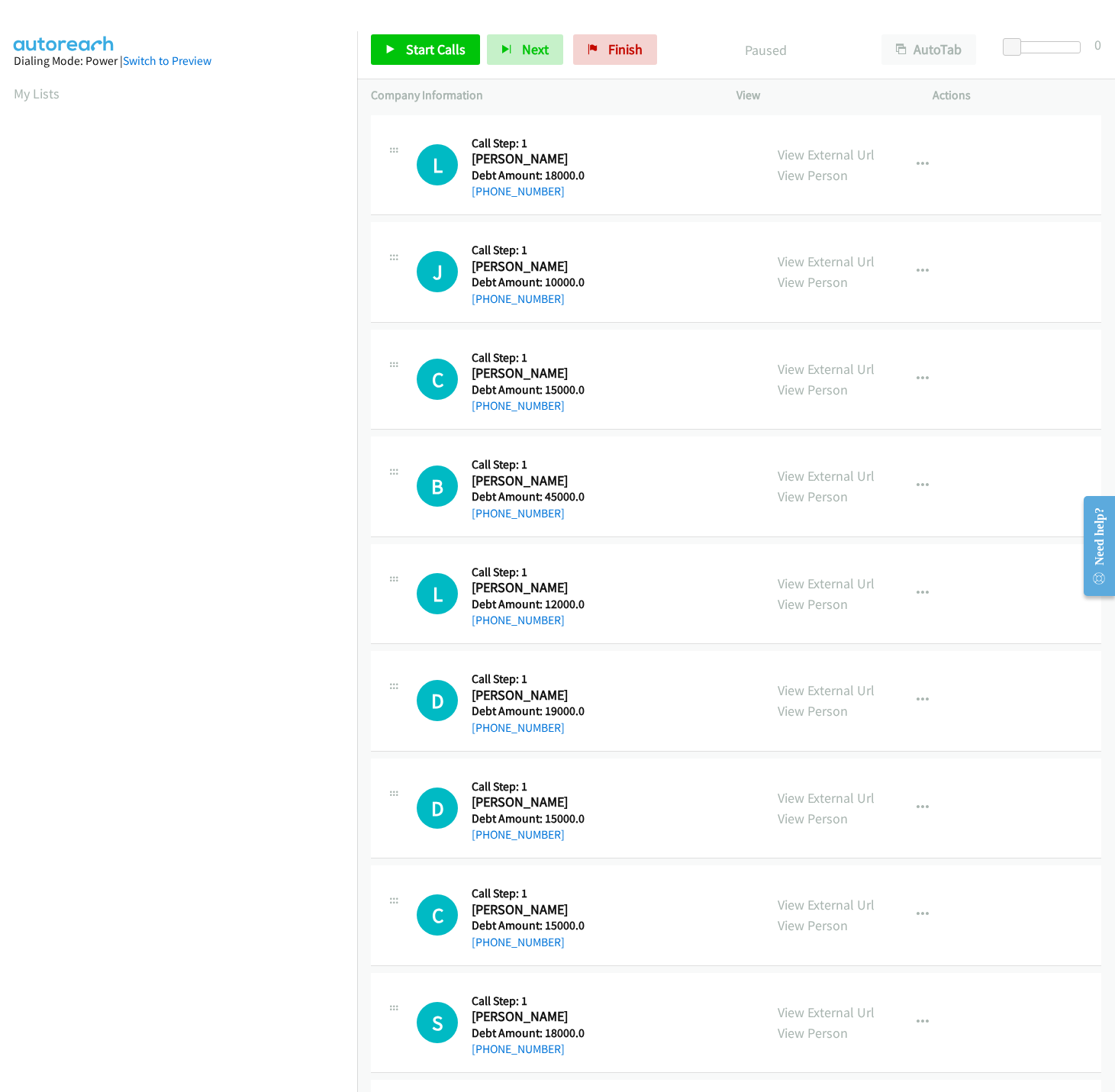
scroll to position [0, 6]
click at [248, 920] on nav "Dialing Mode: Power | Switch to Preview My Lists" at bounding box center [179, 577] width 358 height 1092
click at [427, 46] on span "Start Calls" at bounding box center [436, 49] width 59 height 18
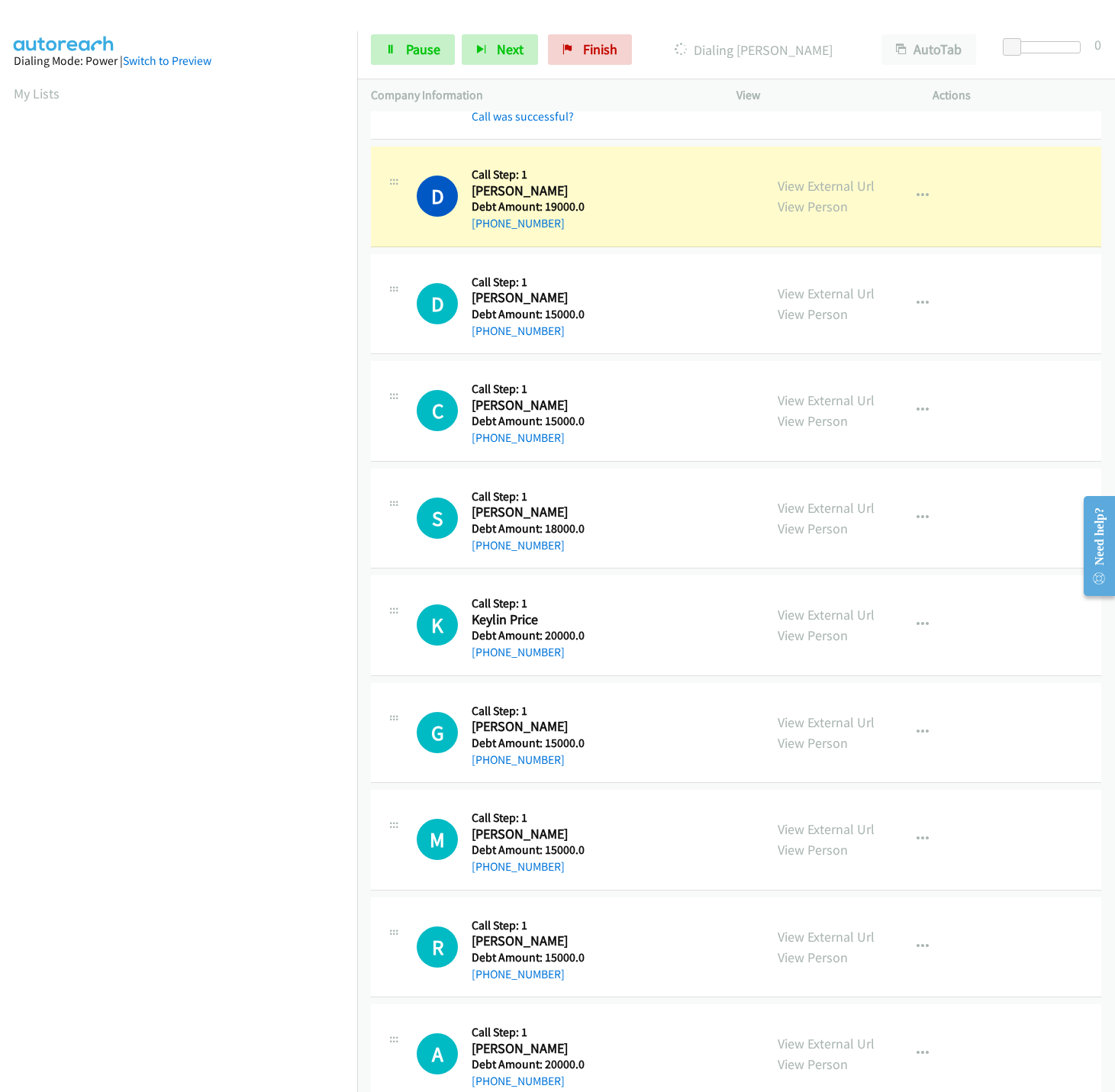
scroll to position [675, 0]
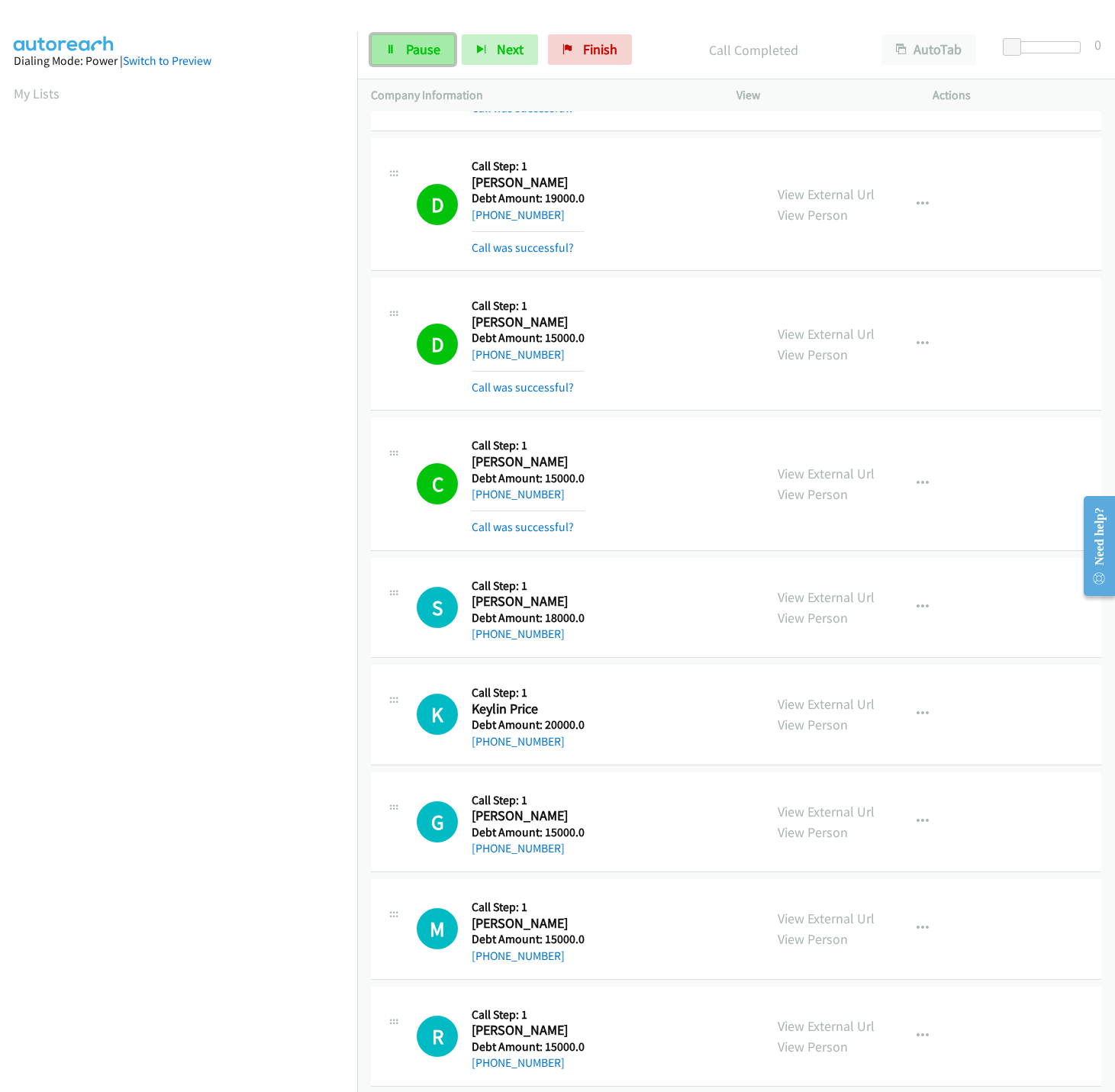
click at [422, 60] on link "Pause" at bounding box center [413, 49] width 84 height 31
click at [403, 65] on link "Start Calls" at bounding box center [426, 49] width 109 height 31
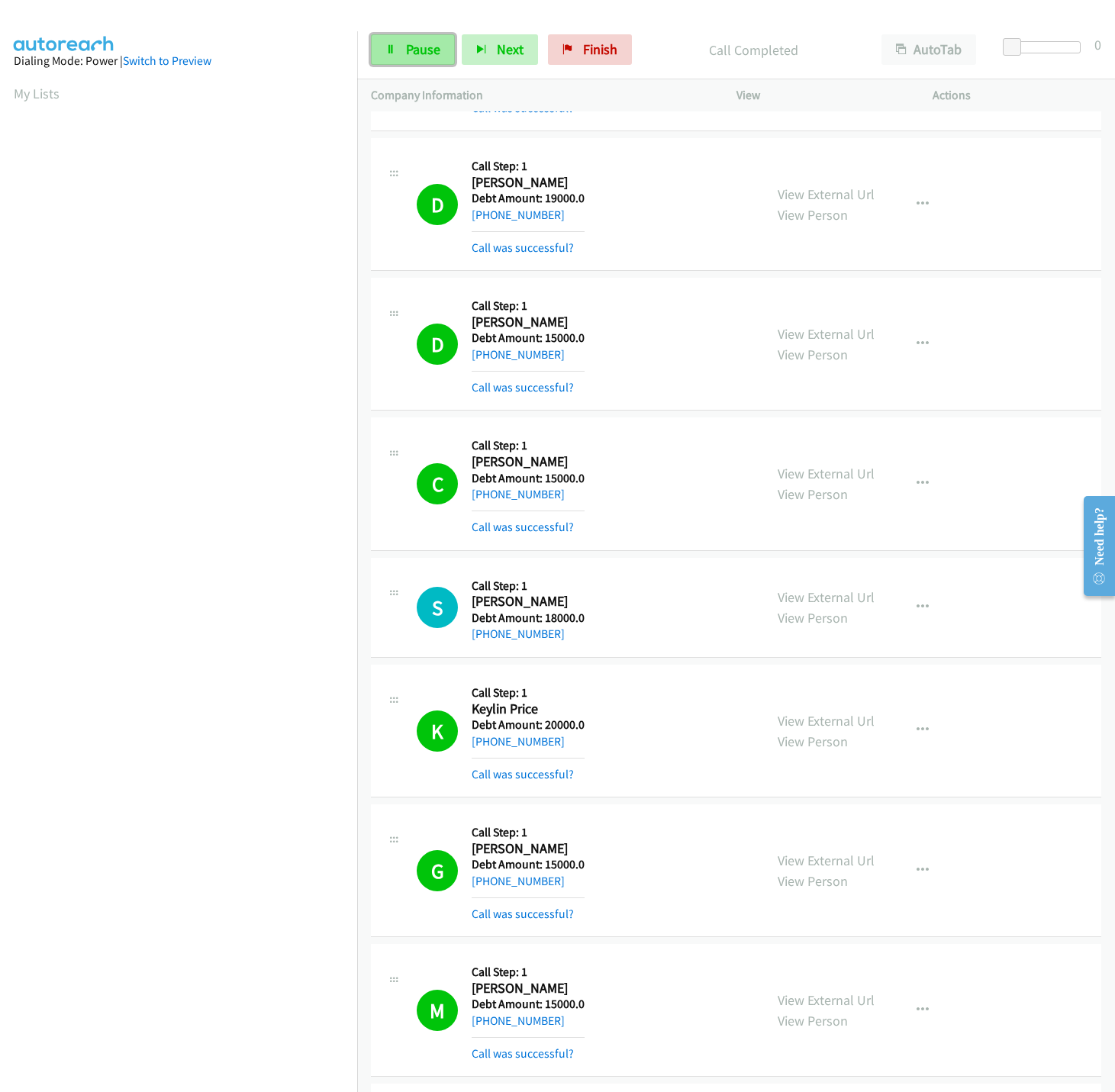
click at [410, 48] on span "Pause" at bounding box center [423, 49] width 34 height 18
click at [410, 48] on span "Start Calls" at bounding box center [436, 49] width 59 height 18
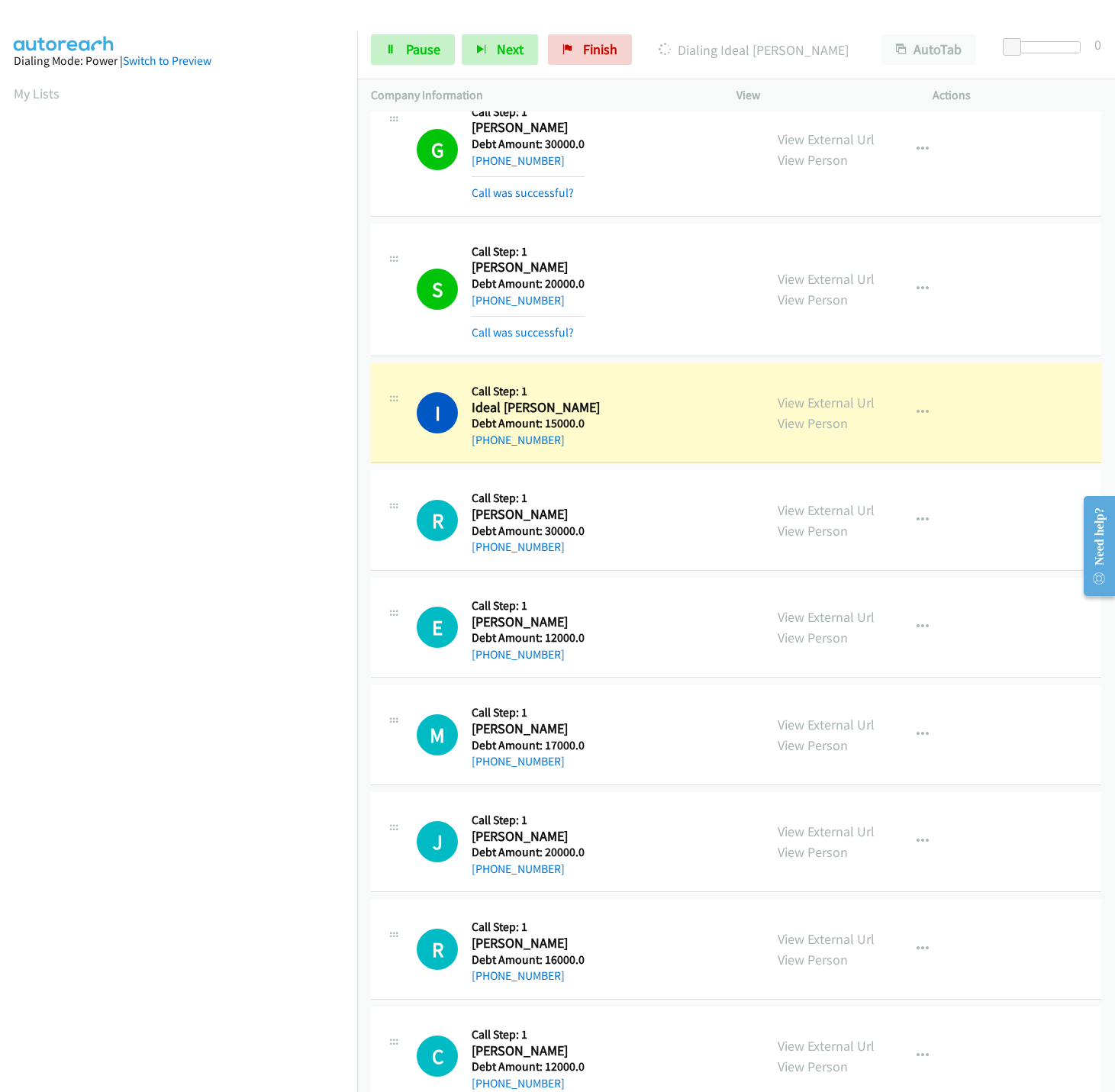
scroll to position [2897, 0]
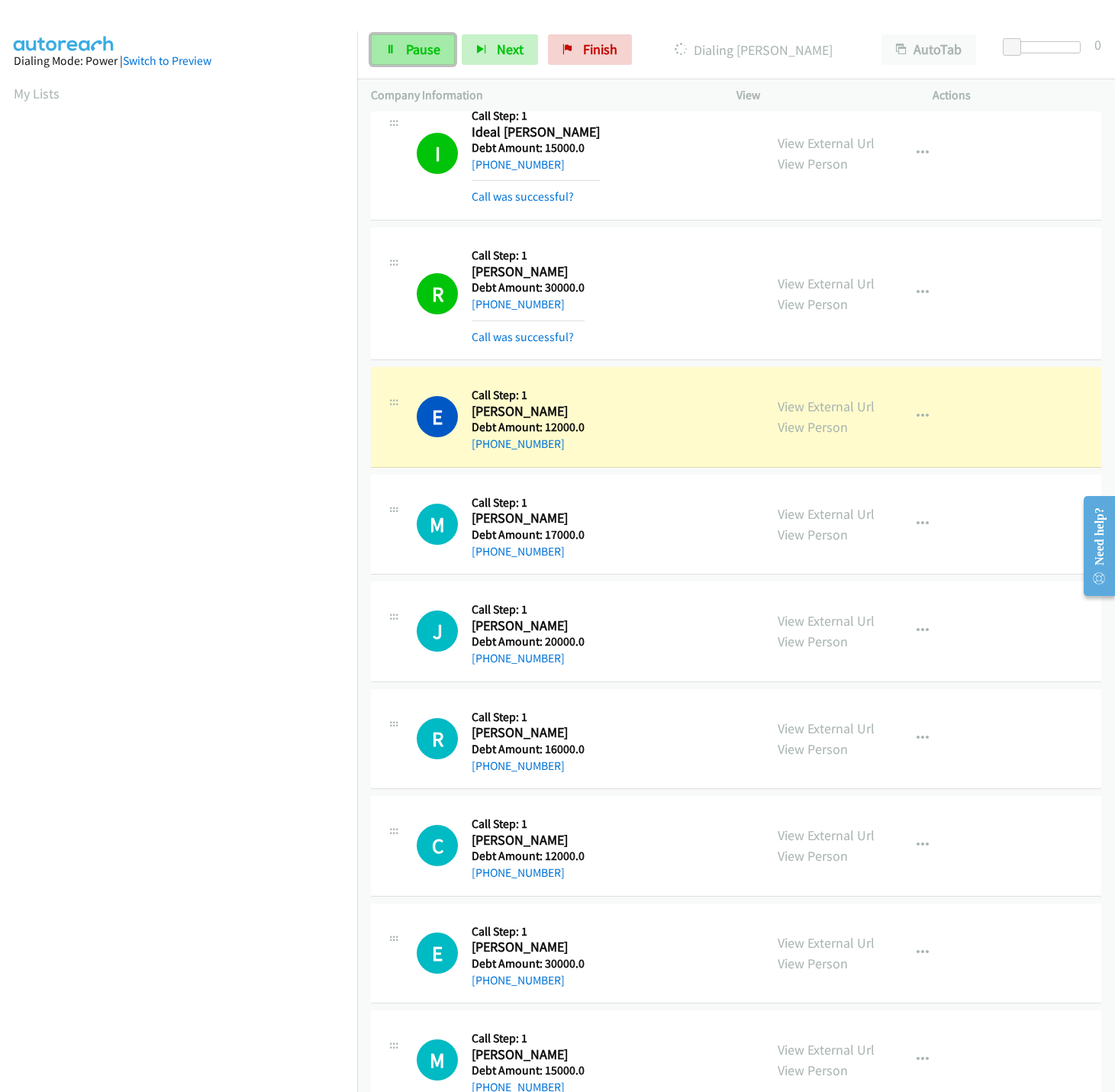
click at [394, 58] on link "Pause" at bounding box center [413, 49] width 84 height 31
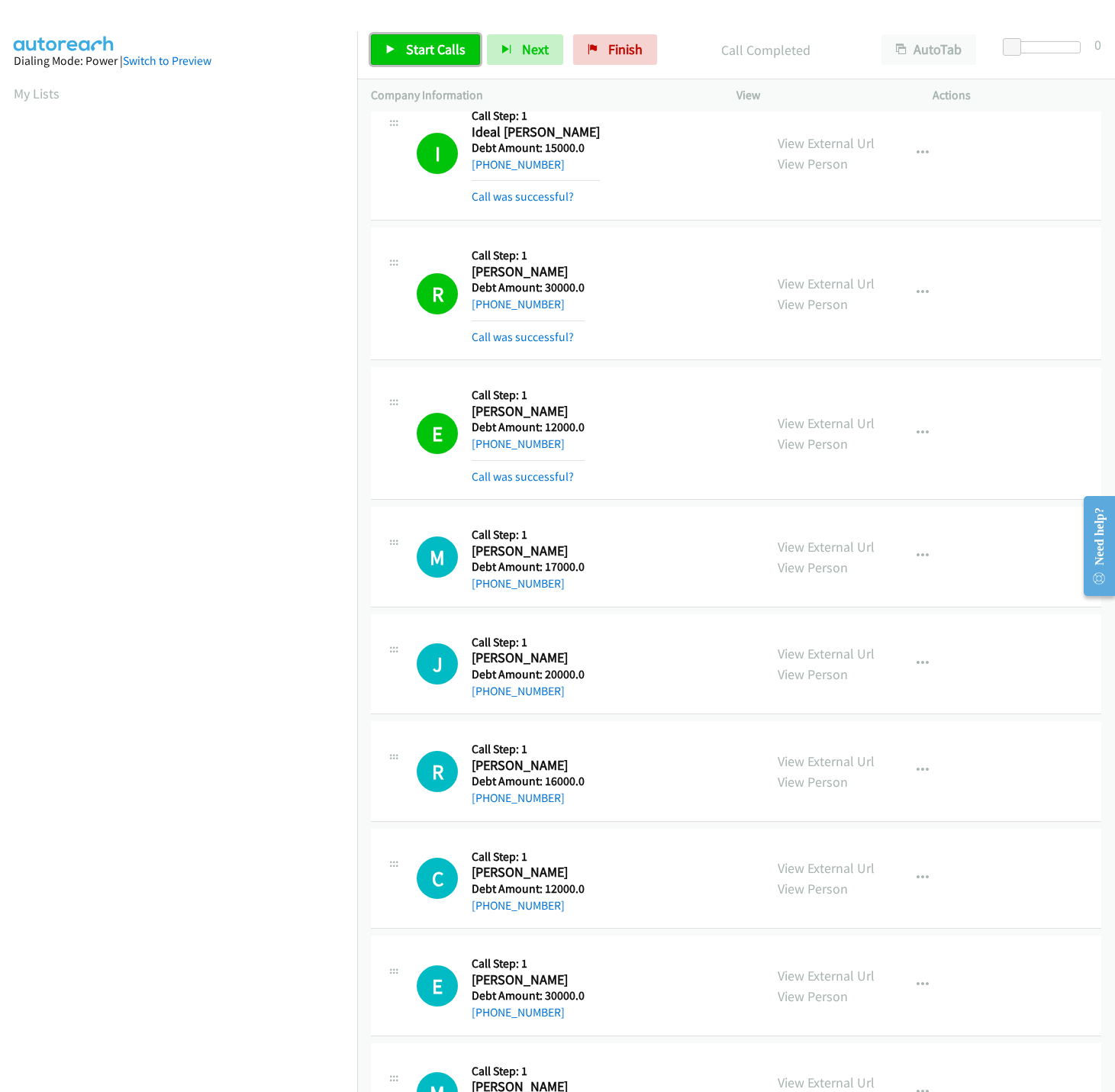
click at [417, 45] on span "Start Calls" at bounding box center [436, 49] width 59 height 18
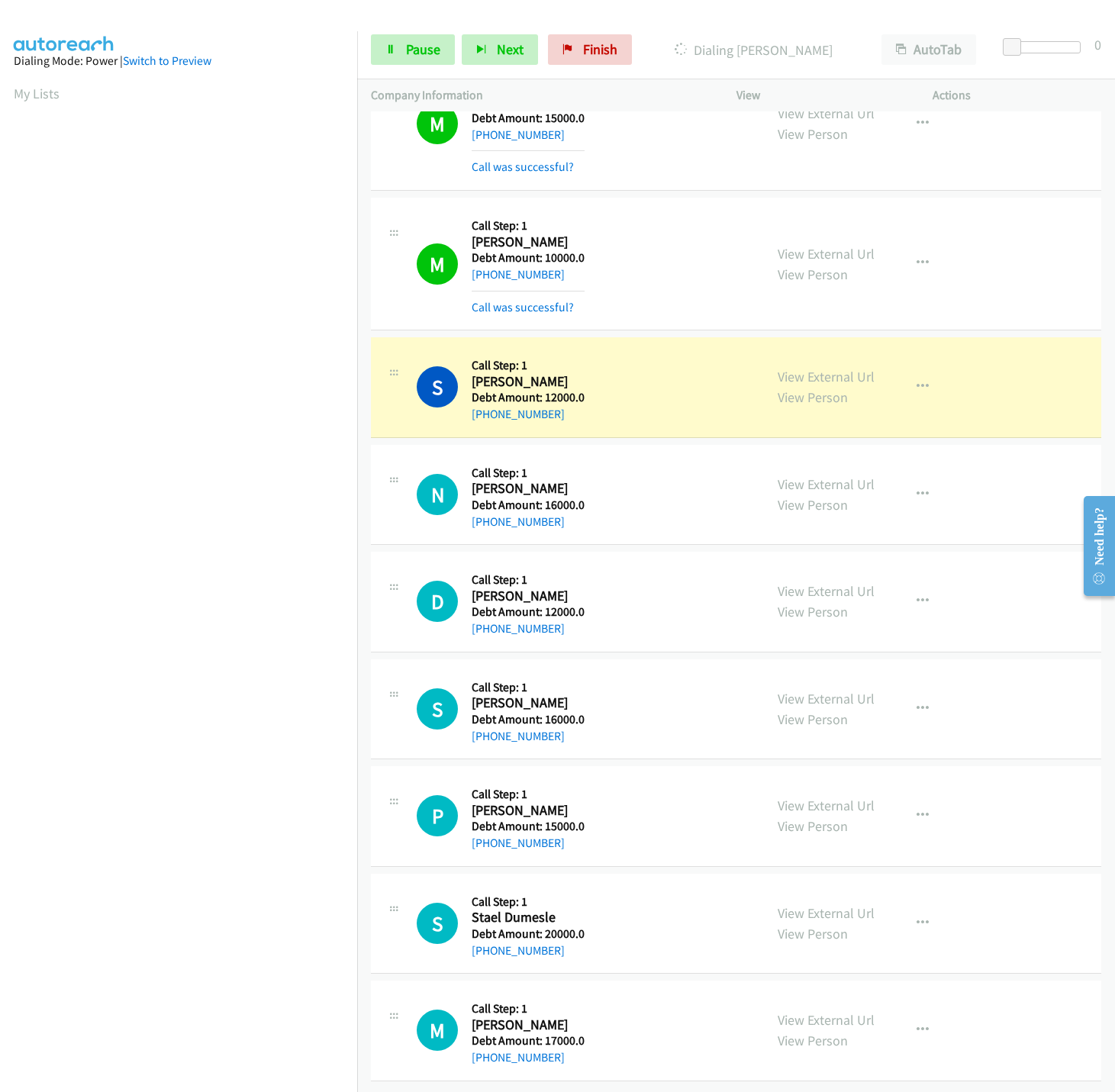
scroll to position [4088, 0]
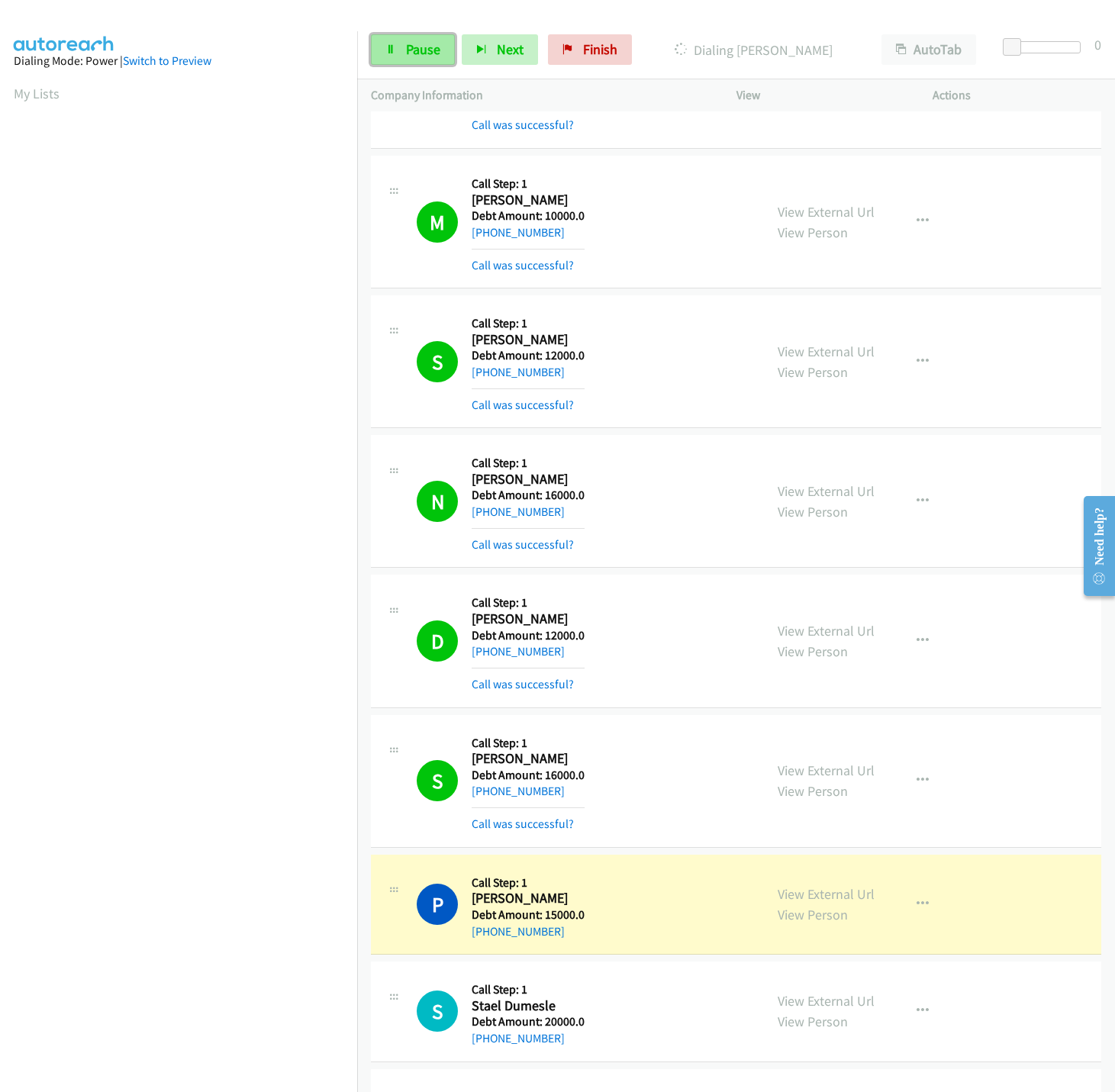
click at [397, 53] on link "Pause" at bounding box center [413, 49] width 84 height 31
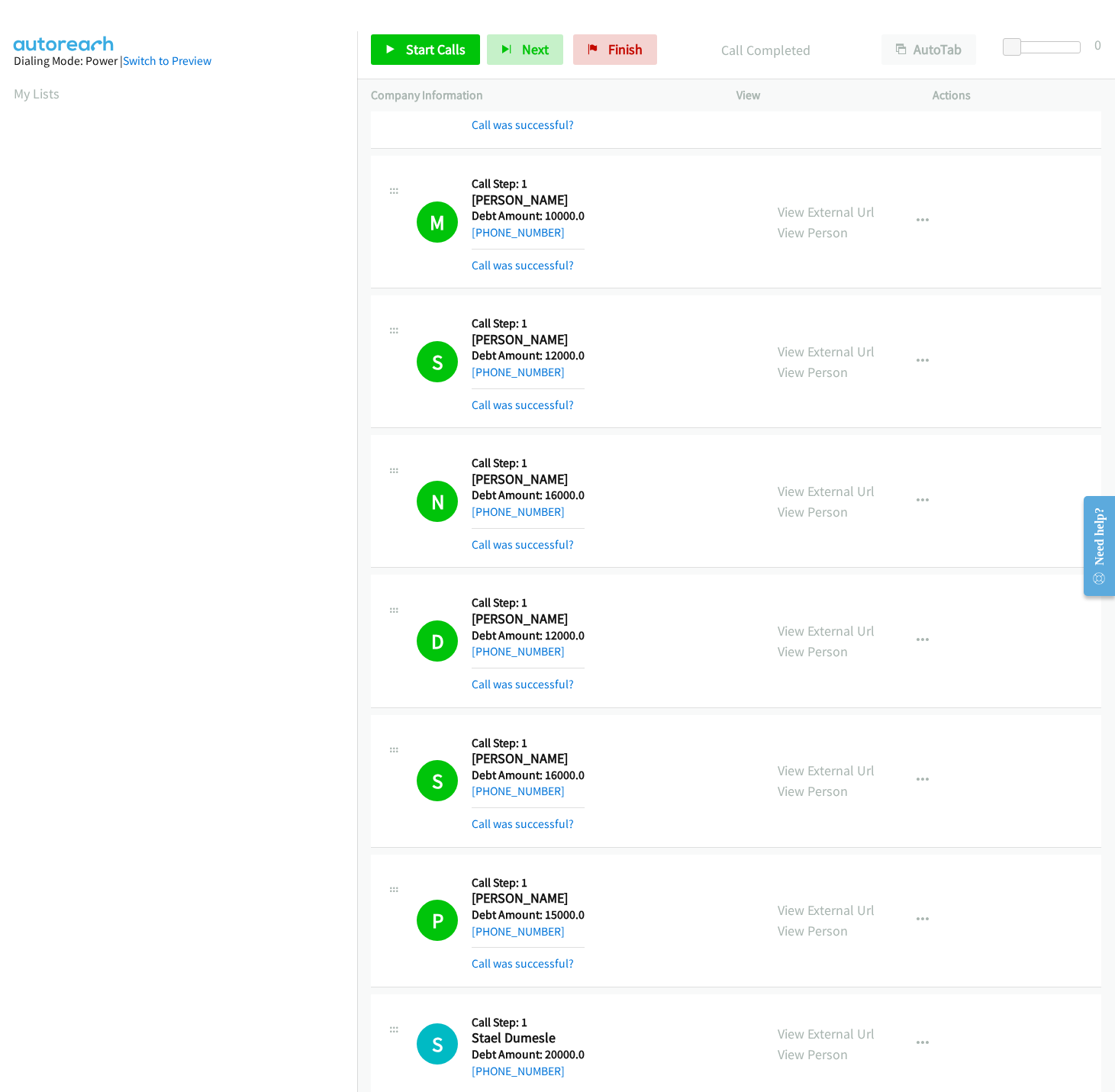
click at [994, 148] on div "M Callback Scheduled Call Step: 1 Michael Dyson America/New_York Debt Amount: 1…" at bounding box center [736, 82] width 730 height 133
click at [440, 58] on span "Start Calls" at bounding box center [436, 49] width 59 height 18
click at [412, 58] on span "Pause" at bounding box center [423, 49] width 34 height 18
click at [470, 53] on link "Start Calls" at bounding box center [426, 49] width 109 height 31
click at [399, 59] on link "Pause" at bounding box center [413, 49] width 84 height 31
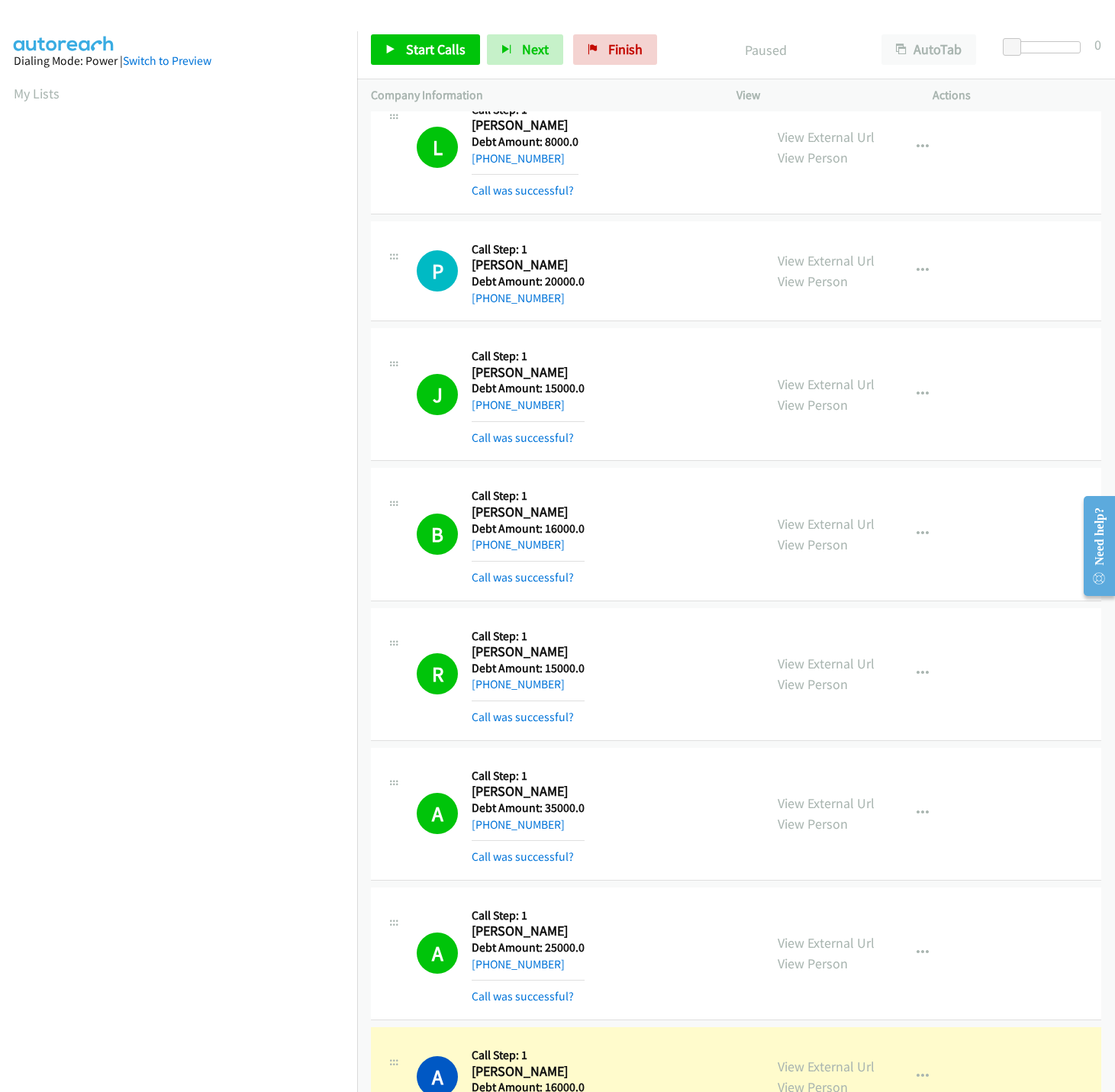
scroll to position [6618, 0]
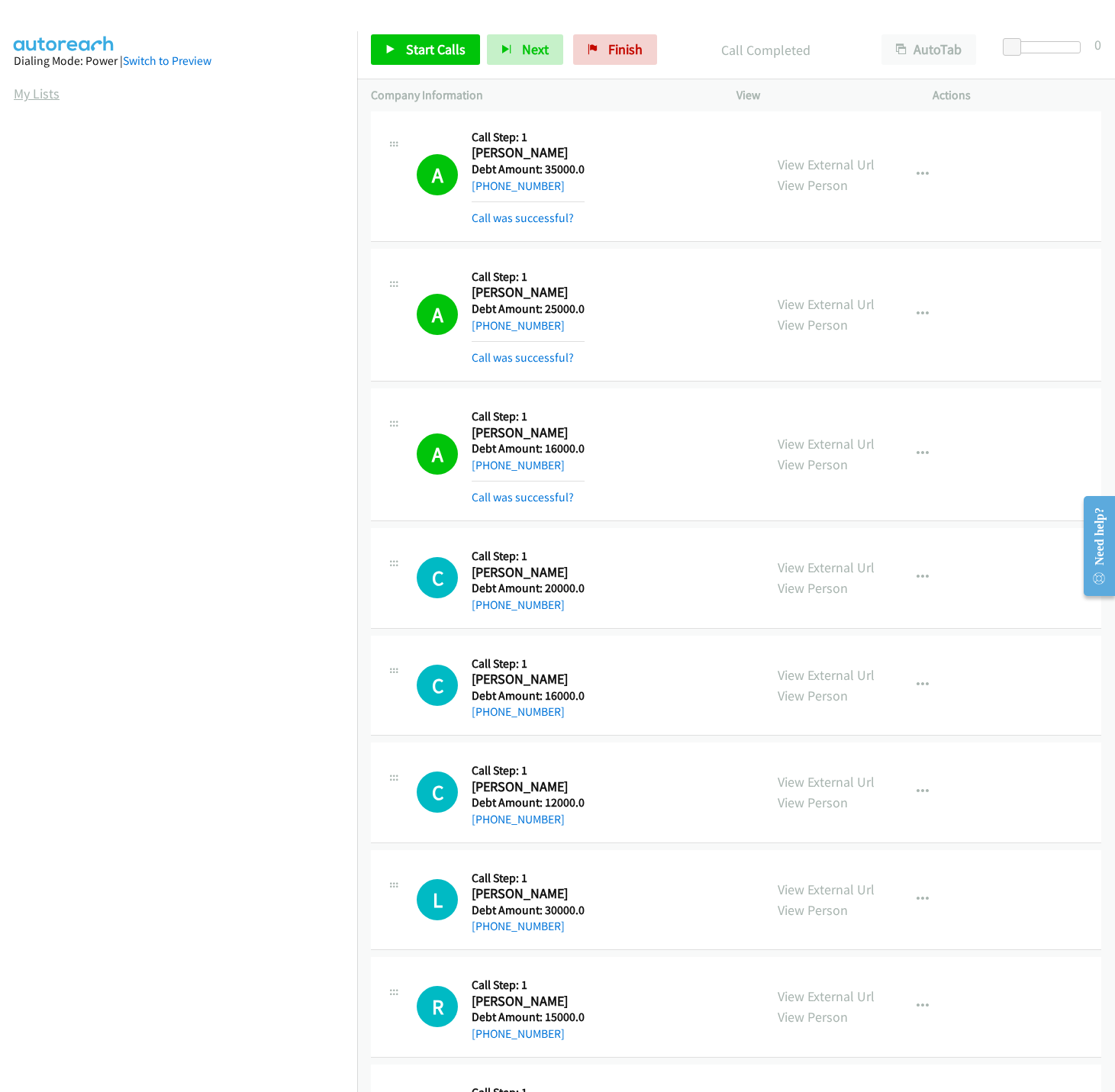
click at [34, 96] on link "My Lists" at bounding box center [36, 93] width 45 height 18
